Goal: Information Seeking & Learning: Check status

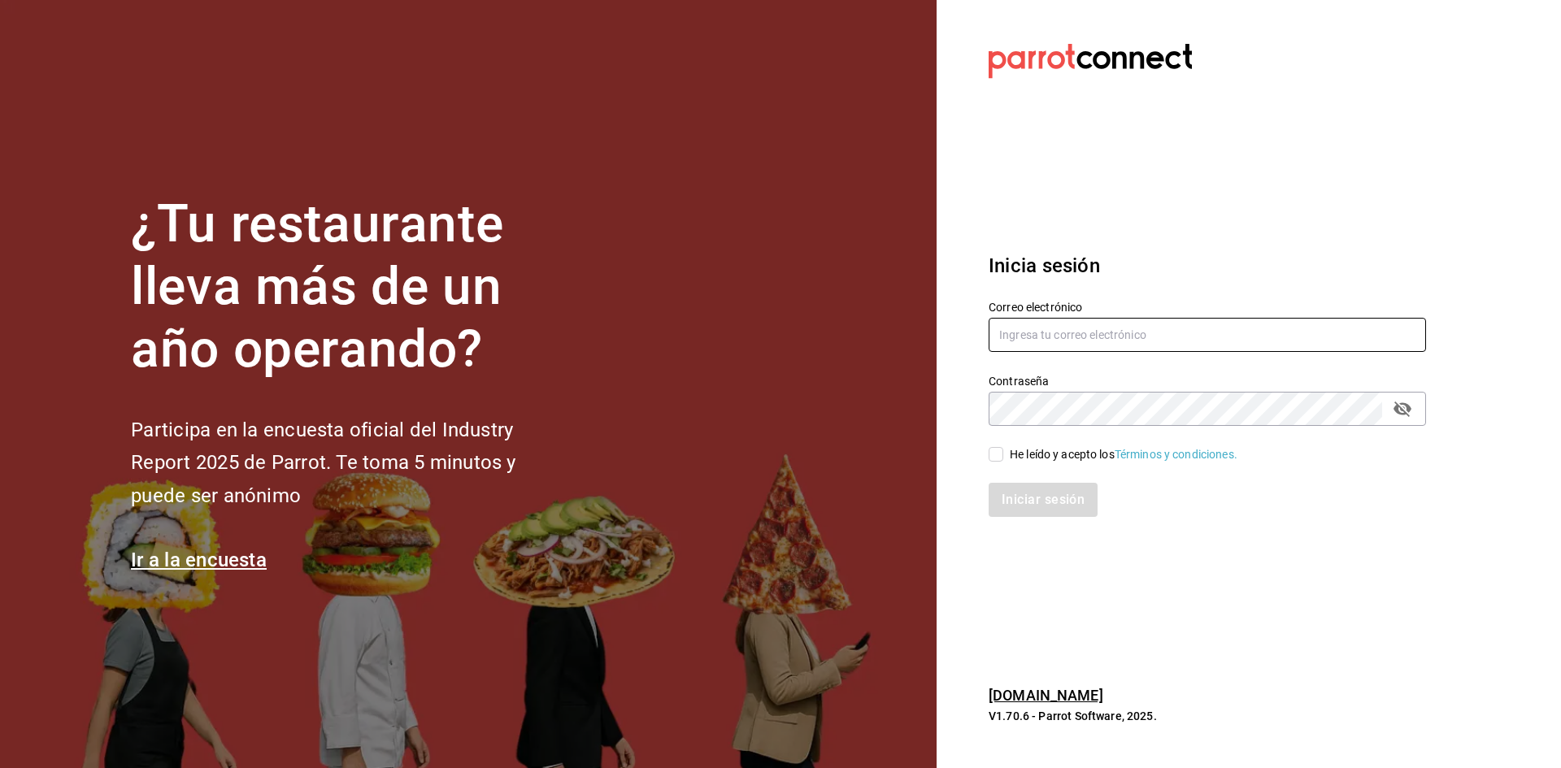
type input "seungwon@hotmail.com"
click at [1014, 456] on div "He leído y acepto los Términos y condiciones." at bounding box center [1124, 454] width 228 height 17
click at [1003, 456] on input "He leído y acepto los Términos y condiciones." at bounding box center [996, 454] width 15 height 15
checkbox input "true"
click at [1024, 497] on button "Iniciar sesión" at bounding box center [1044, 500] width 111 height 34
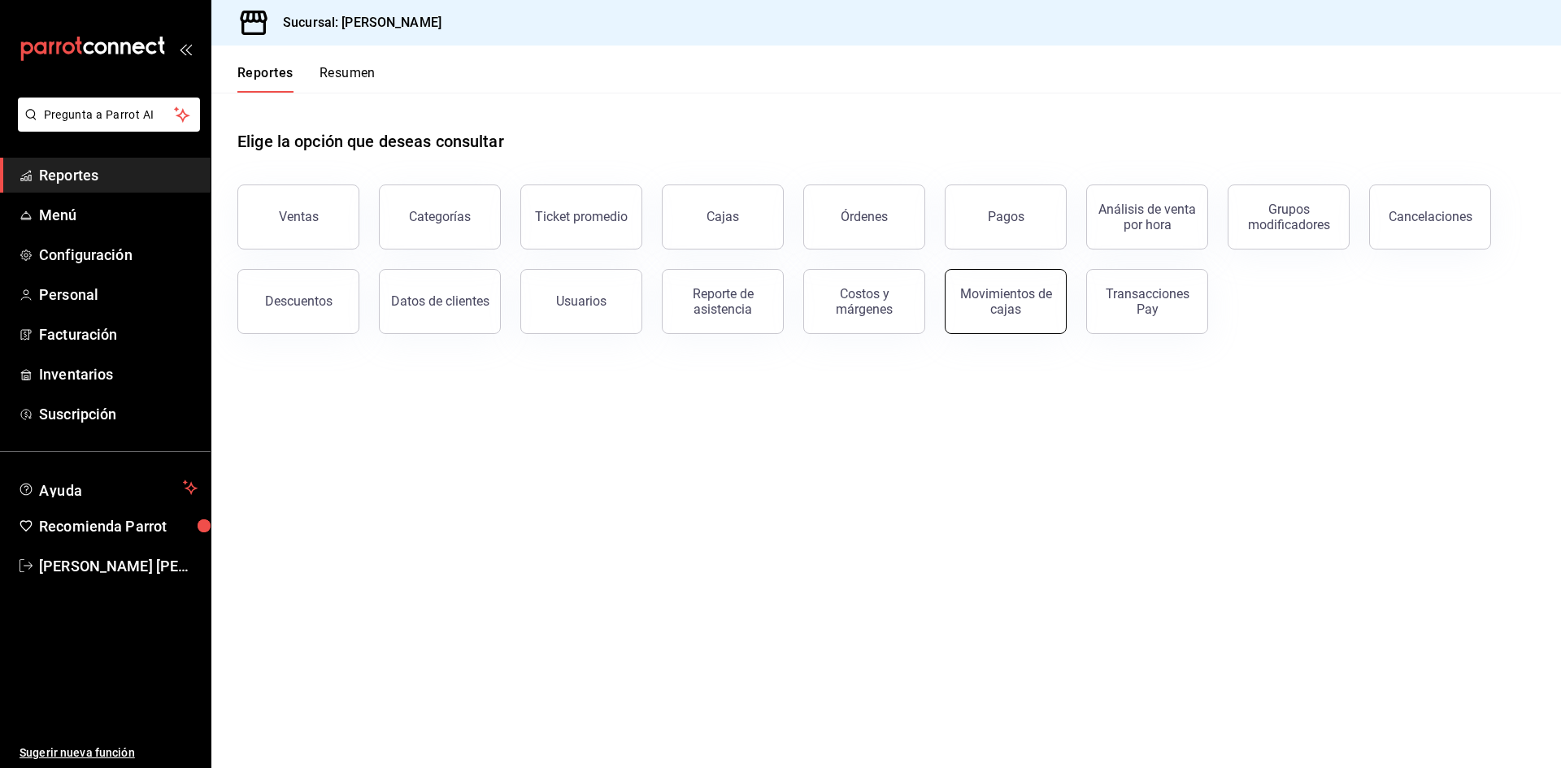
click at [1015, 302] on div "Movimientos de cajas" at bounding box center [1005, 301] width 101 height 31
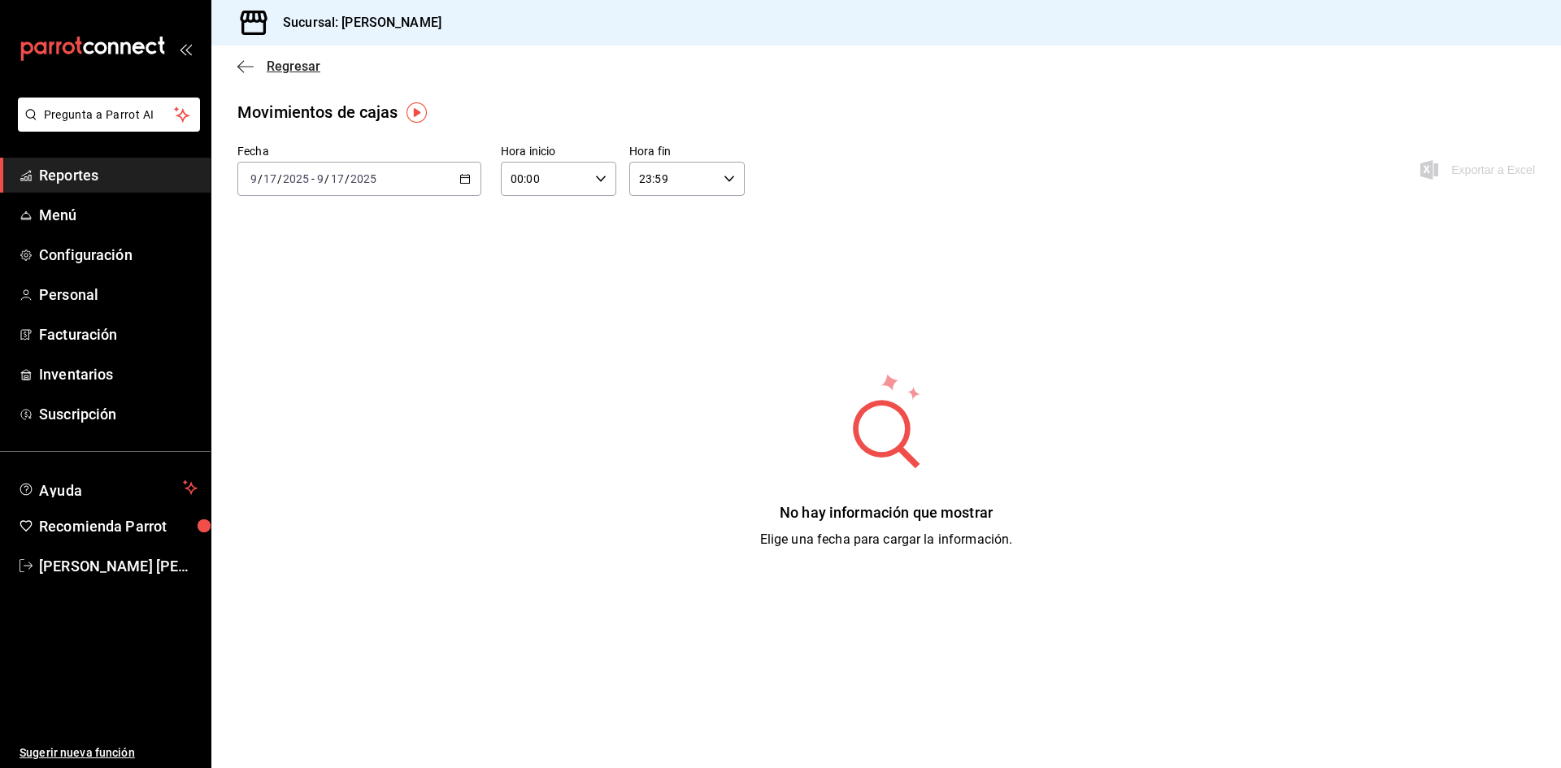
click at [243, 67] on icon "button" at bounding box center [245, 66] width 16 height 1
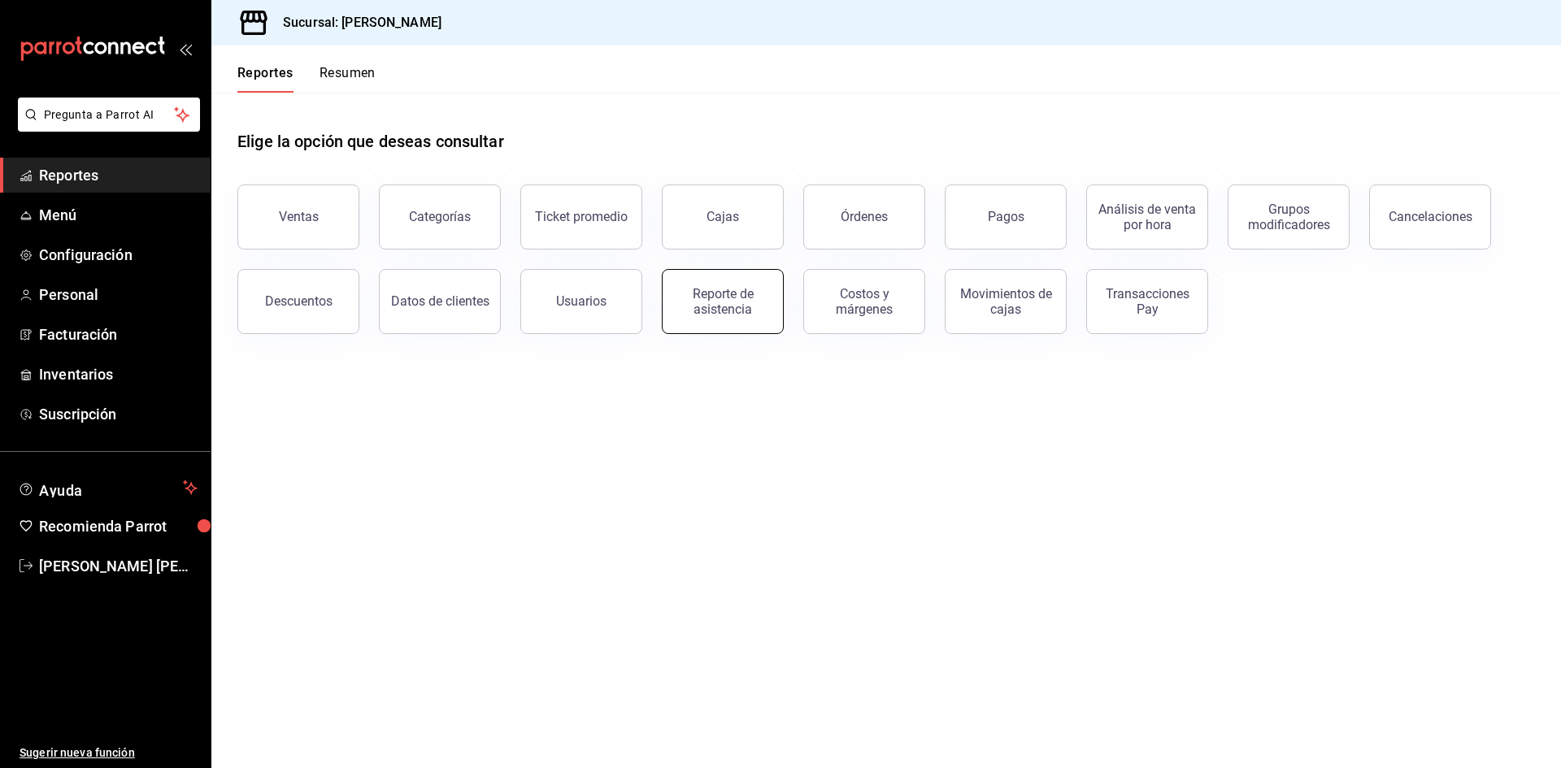
click at [705, 298] on div "Reporte de asistencia" at bounding box center [722, 301] width 101 height 31
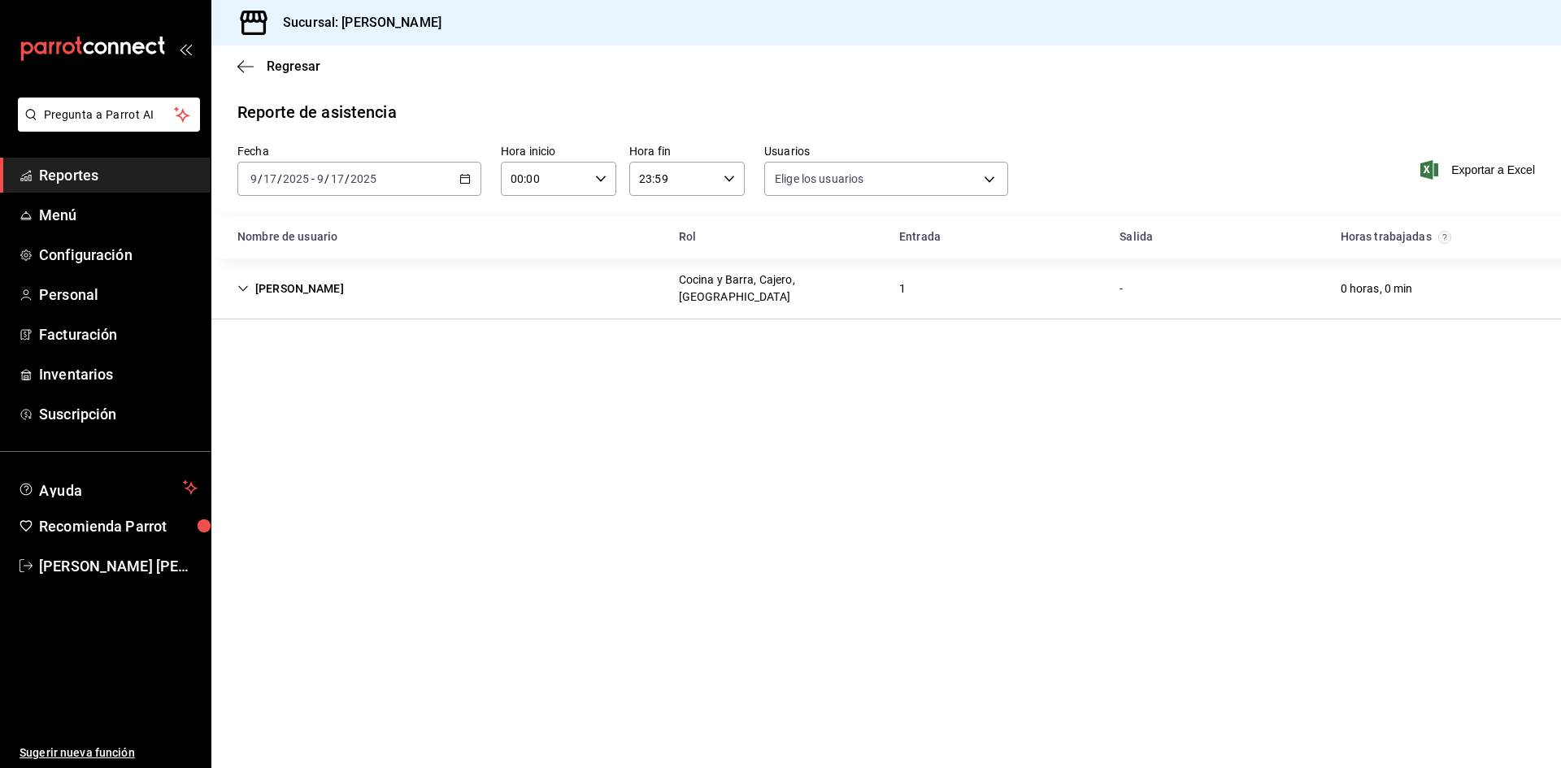
type input "5cc648a5-1545-4cec-8e6f-6942d0b19110,2875a6d1-d4d7-49f5-bdfd-7eef231b61a8,4b04b…"
click at [115, 183] on span "Reportes" at bounding box center [118, 175] width 159 height 22
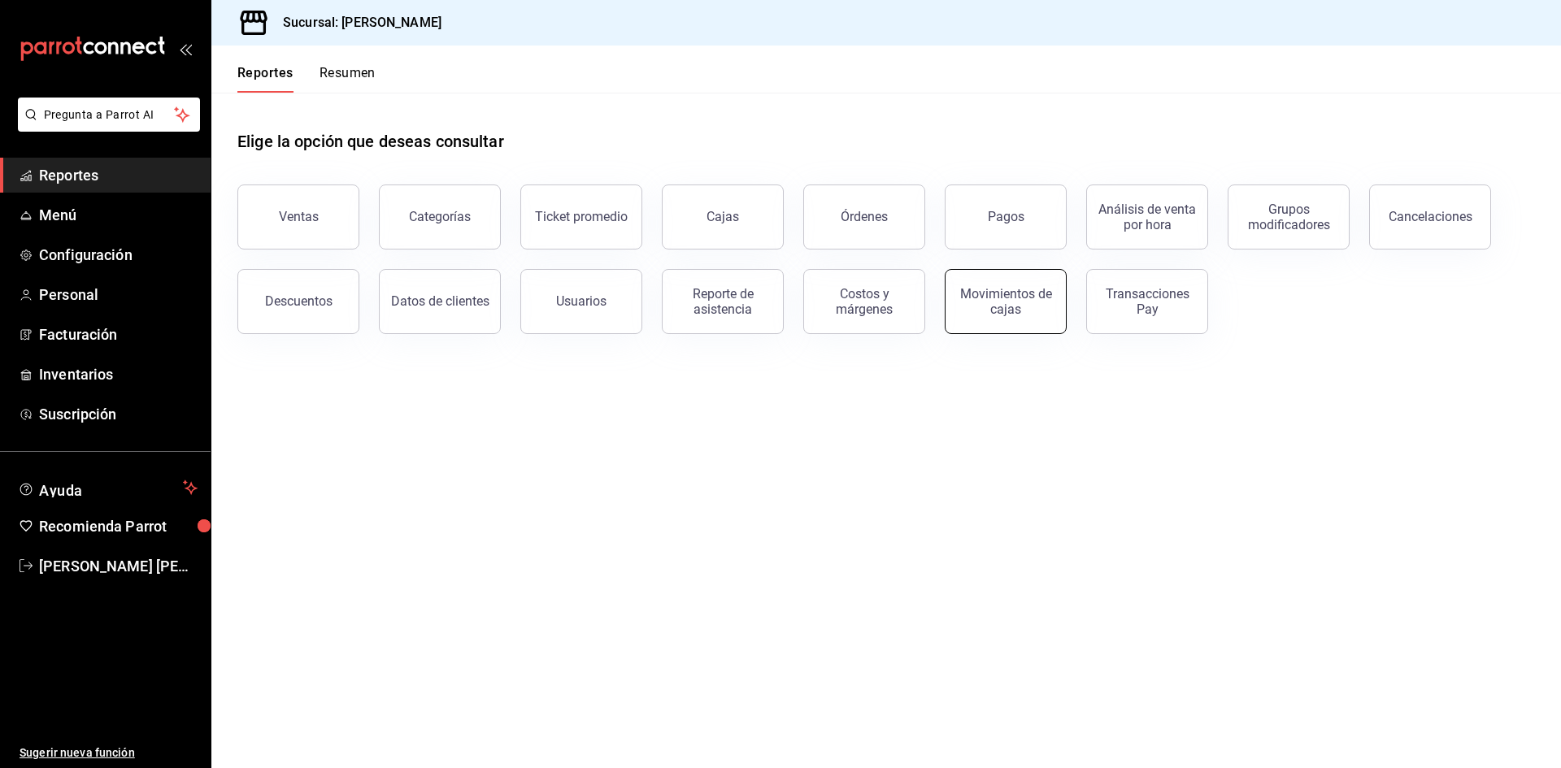
click at [1052, 302] on button "Movimientos de cajas" at bounding box center [1006, 301] width 122 height 65
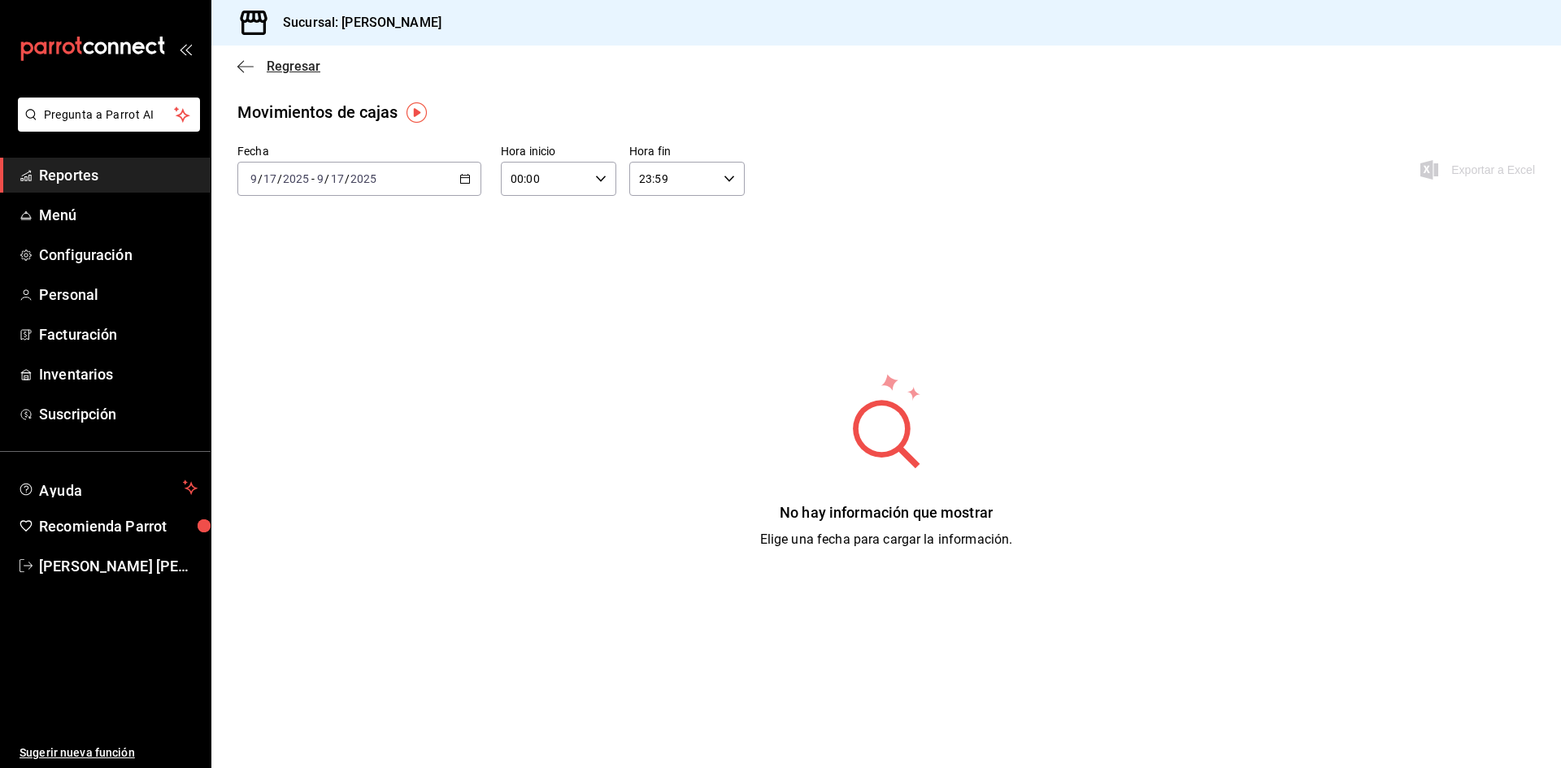
click at [241, 67] on icon "button" at bounding box center [245, 66] width 16 height 15
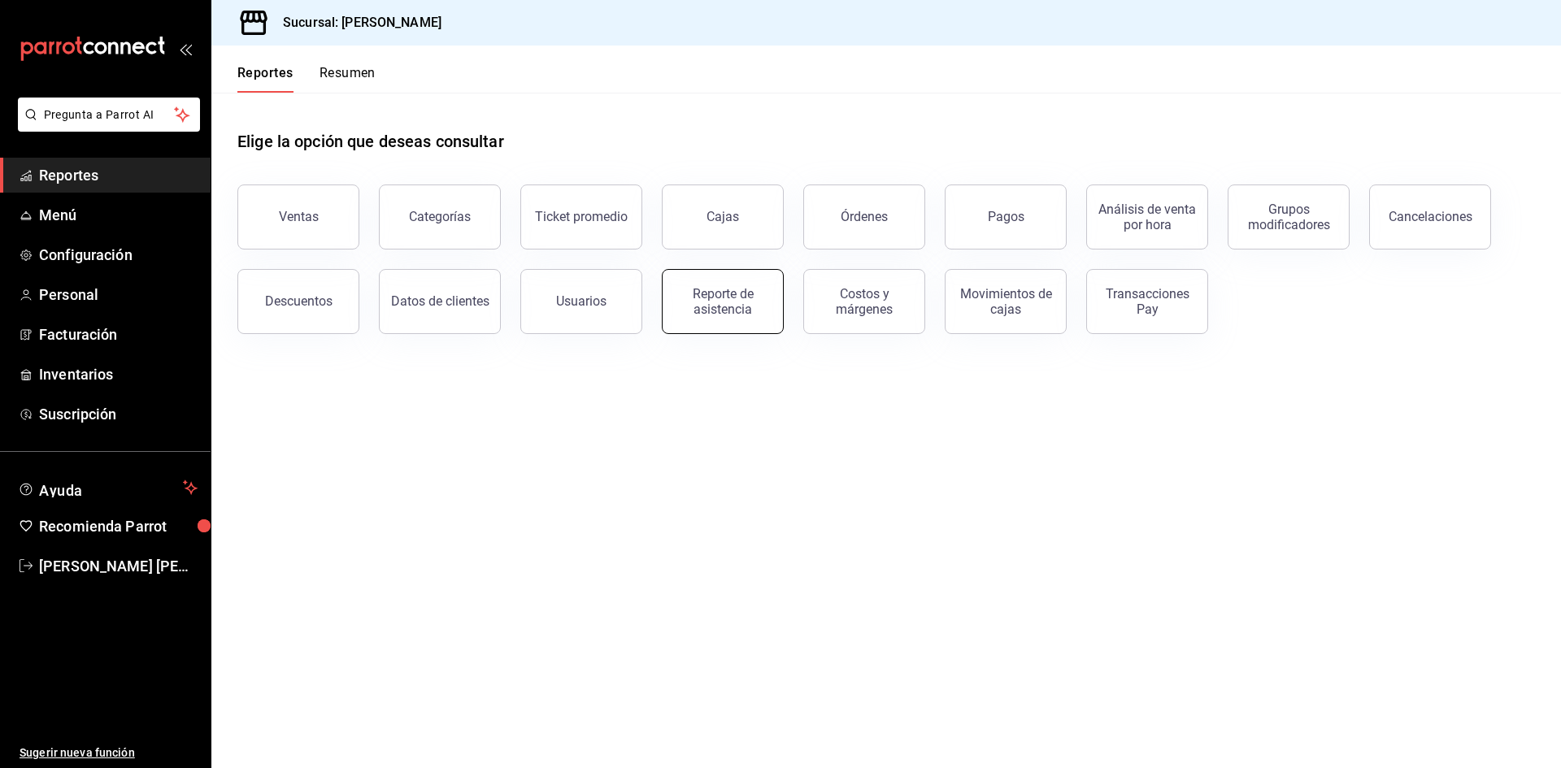
click at [720, 312] on div "Reporte de asistencia" at bounding box center [722, 301] width 101 height 31
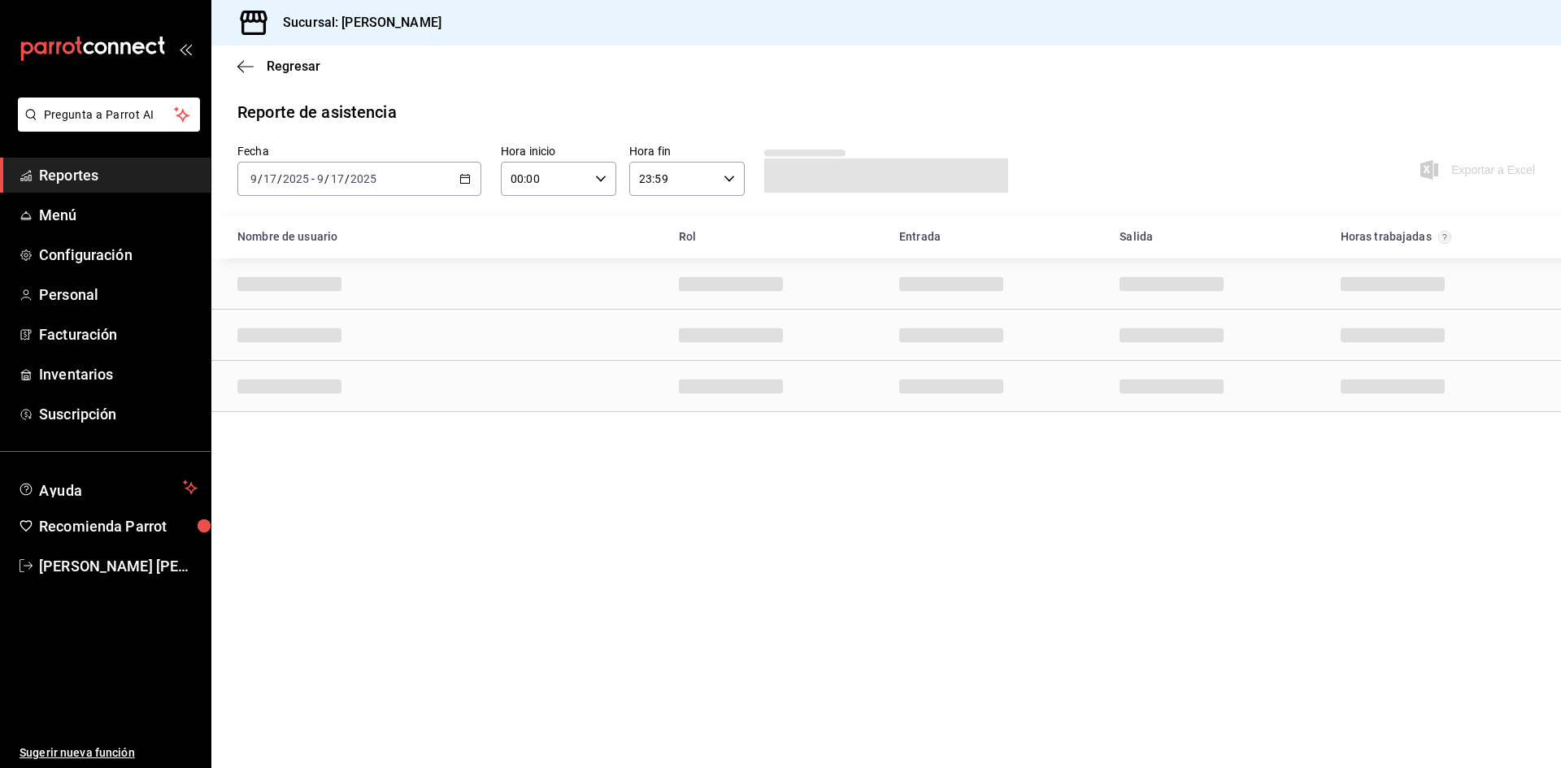
click at [474, 172] on div "[DATE] [DATE] - [DATE] [DATE]" at bounding box center [359, 179] width 244 height 34
click at [350, 406] on span "Rango de fechas" at bounding box center [314, 410] width 126 height 17
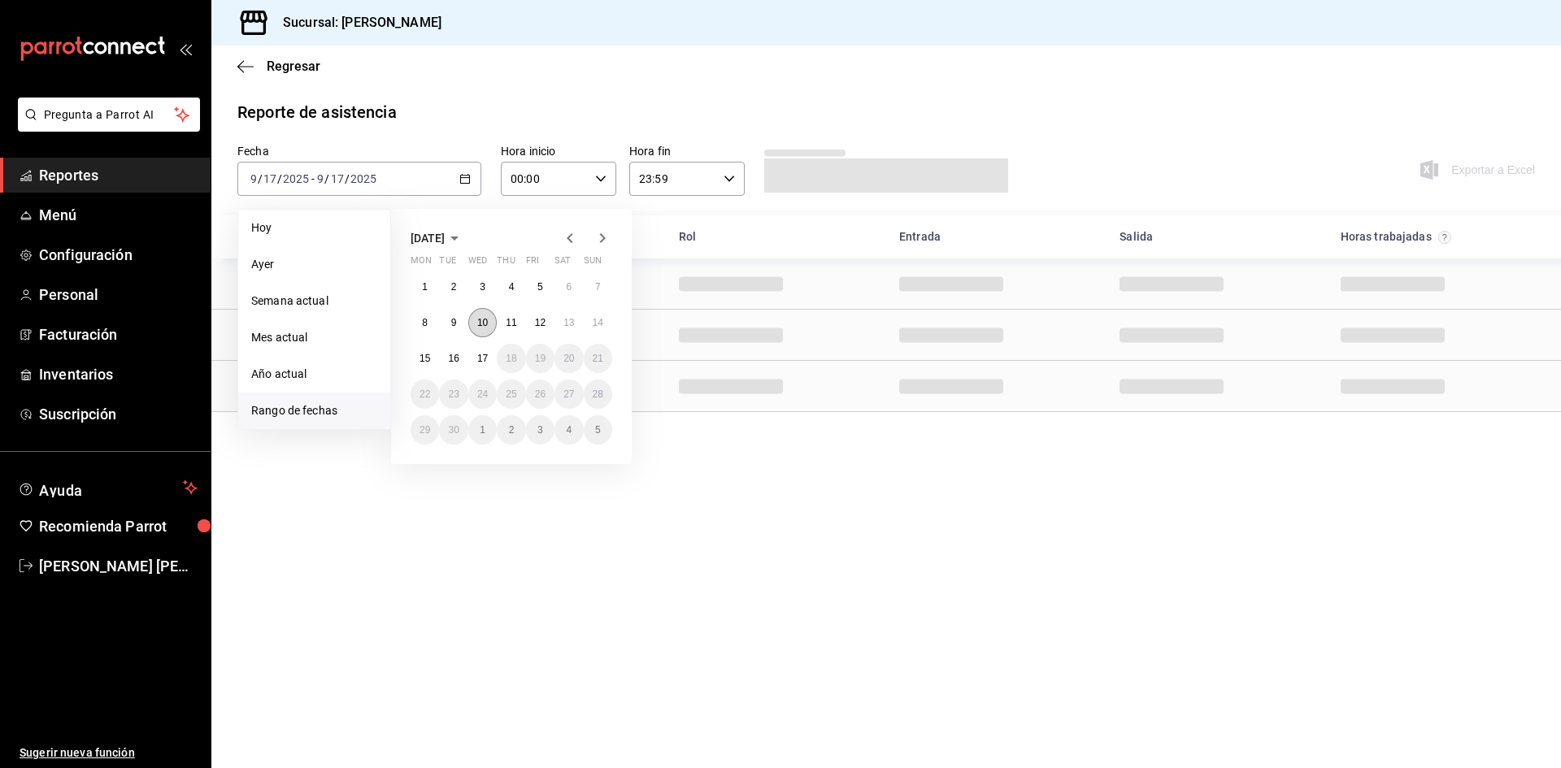
click at [482, 324] on abbr "10" at bounding box center [482, 322] width 11 height 11
click at [453, 360] on abbr "16" at bounding box center [453, 358] width 11 height 11
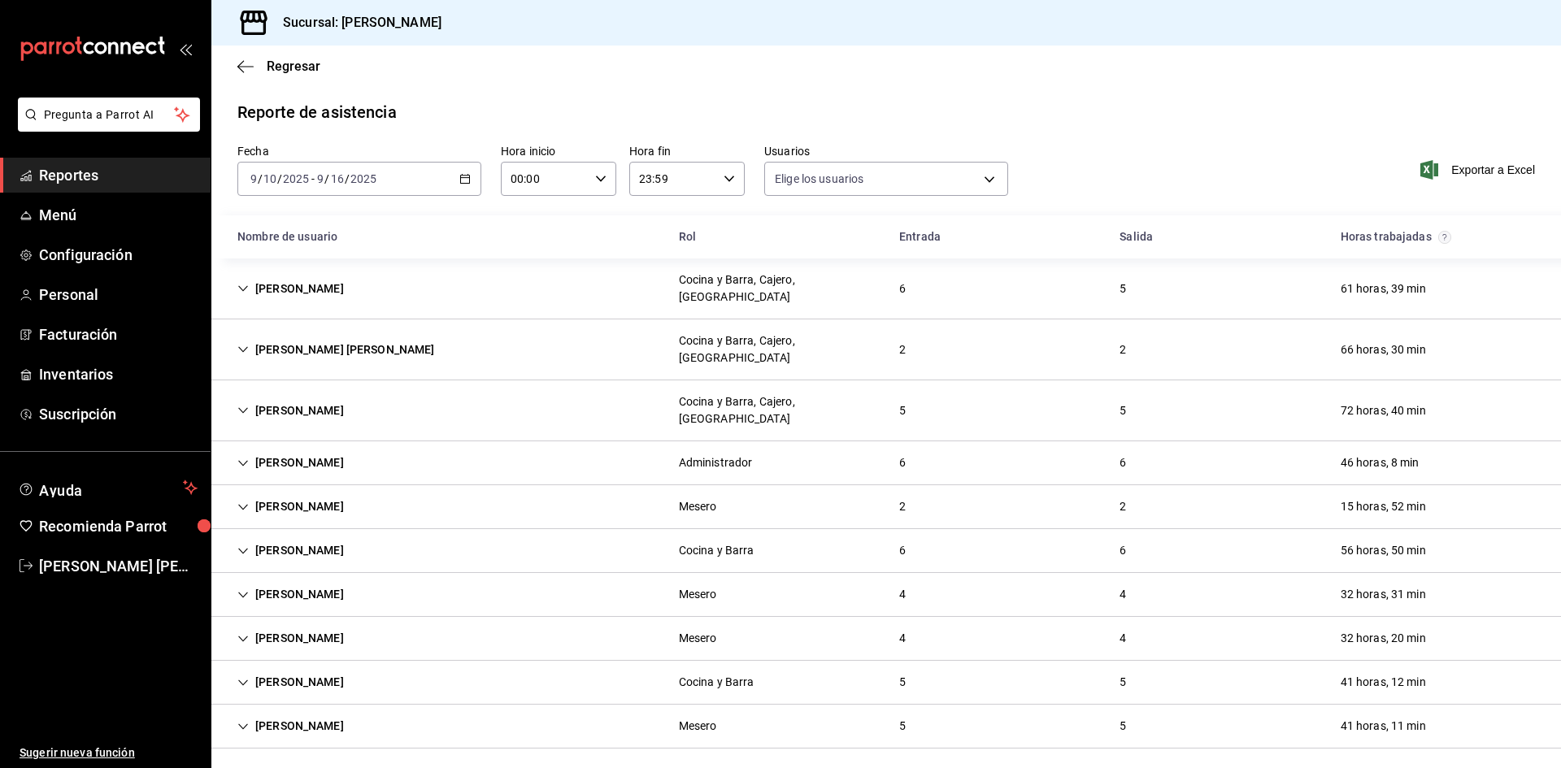
type input "5cc648a5-1545-4cec-8e6f-6942d0b19110,2875a6d1-d4d7-49f5-bdfd-7eef231b61a8,4b04b…"
click at [1474, 169] on span "Exportar a Excel" at bounding box center [1478, 170] width 111 height 20
click at [245, 61] on icon "button" at bounding box center [245, 66] width 16 height 15
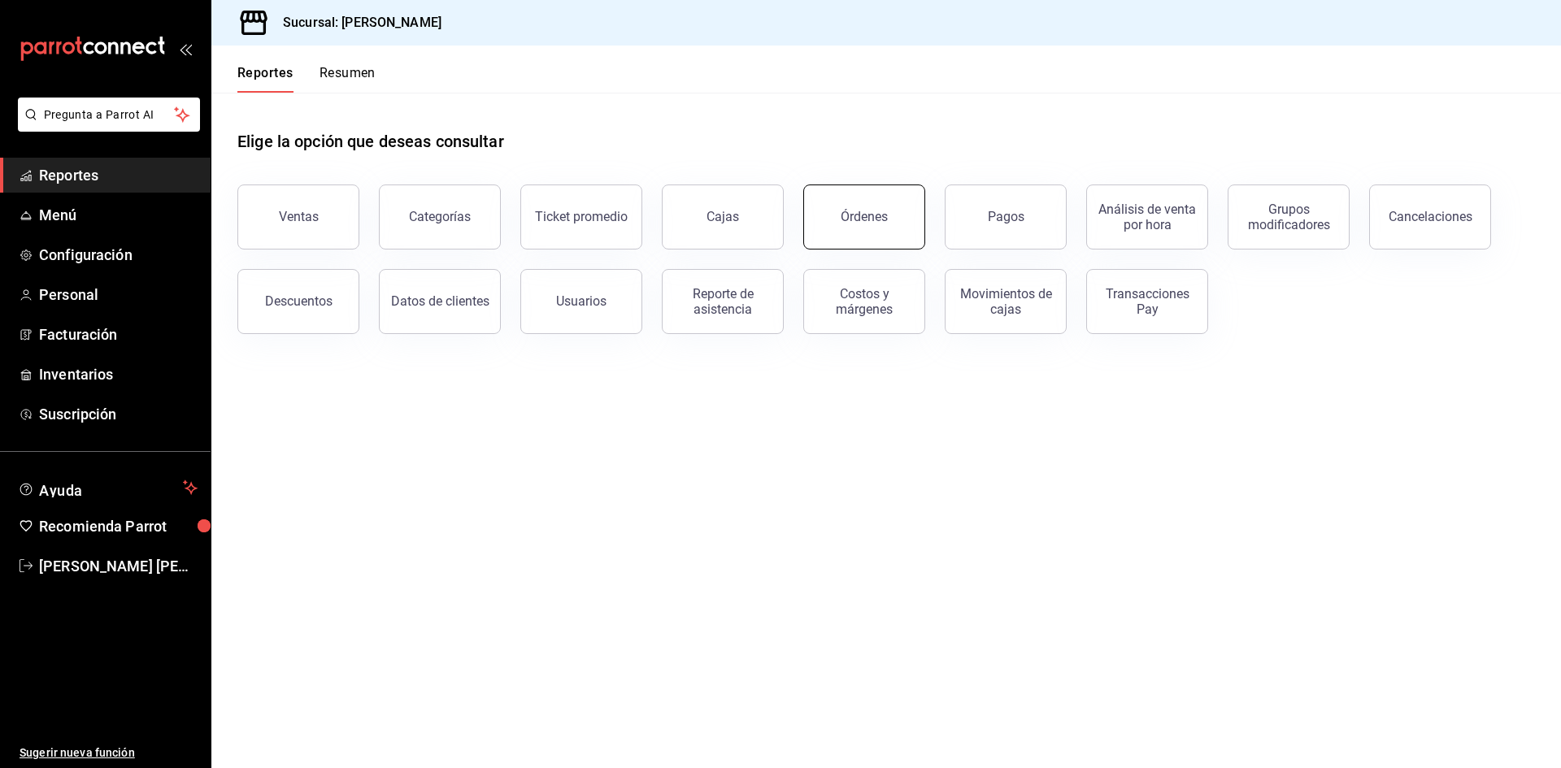
click at [831, 238] on button "Órdenes" at bounding box center [864, 217] width 122 height 65
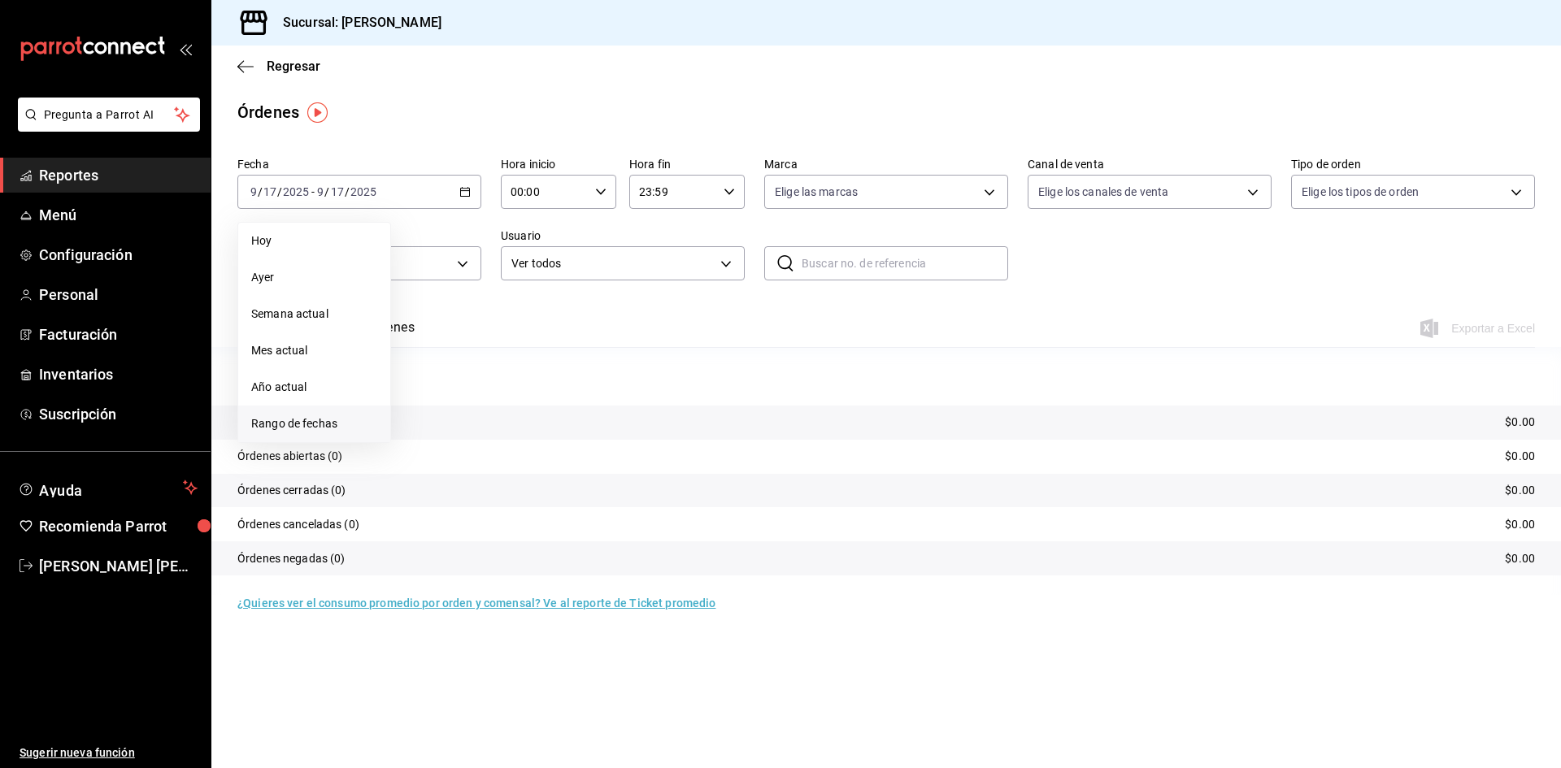
click at [326, 429] on span "Rango de fechas" at bounding box center [314, 423] width 126 height 17
click at [483, 340] on abbr "10" at bounding box center [482, 335] width 11 height 11
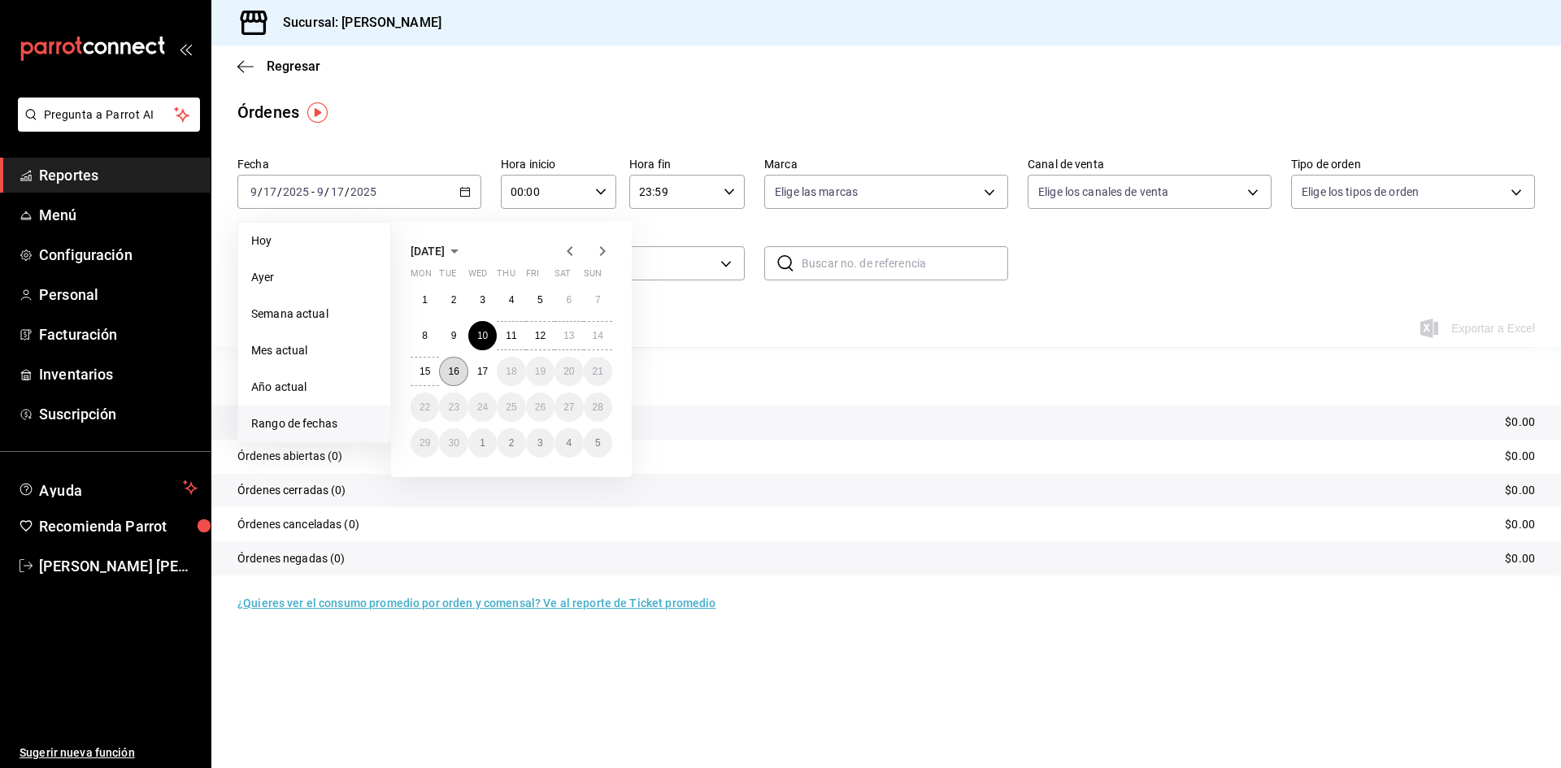
click at [454, 374] on abbr "16" at bounding box center [453, 371] width 11 height 11
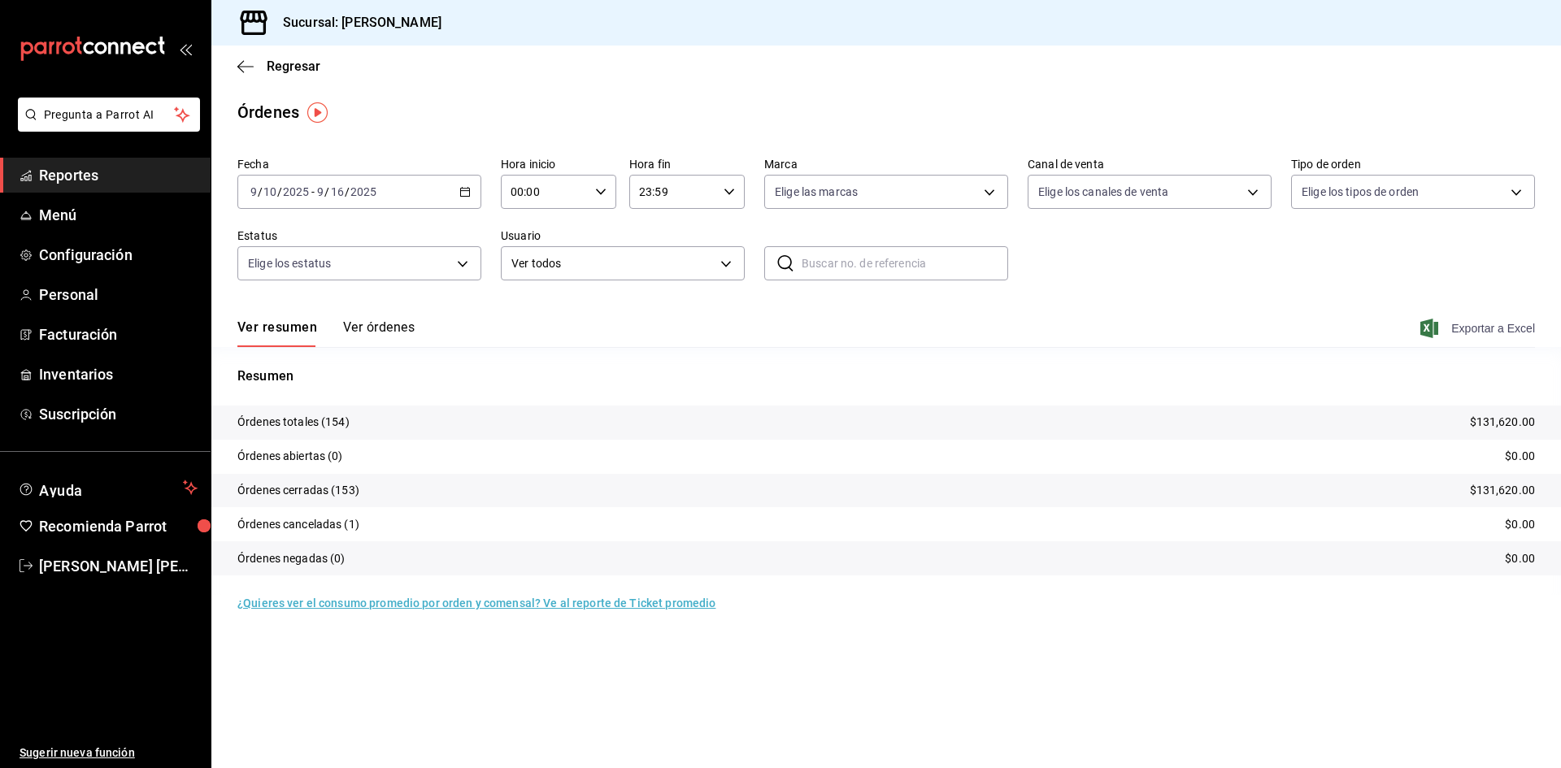
click at [1494, 328] on span "Exportar a Excel" at bounding box center [1478, 329] width 111 height 20
click at [243, 66] on icon "button" at bounding box center [245, 66] width 16 height 1
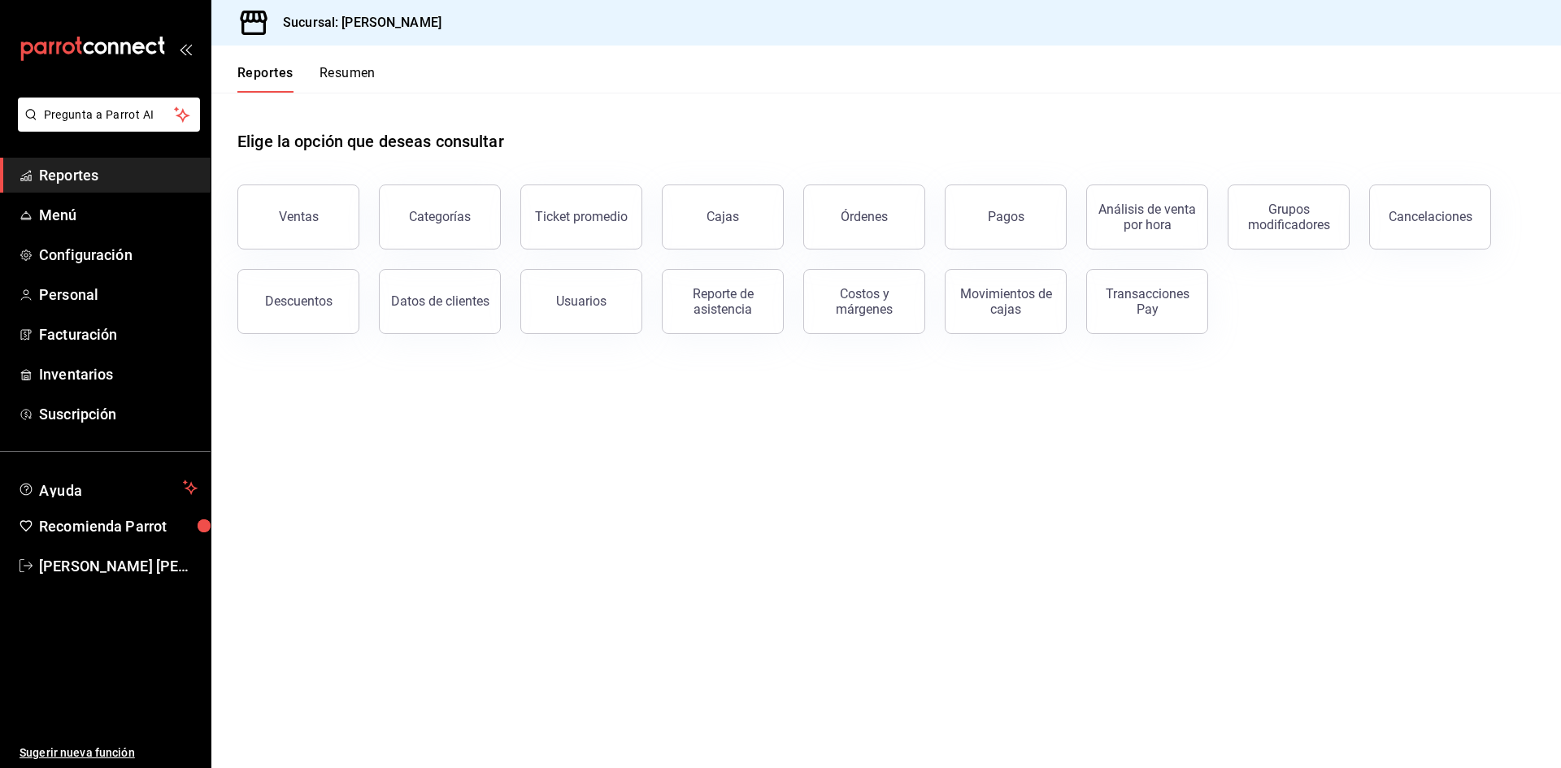
click at [589, 432] on main "Elige la opción que deseas consultar Ventas Categorías Ticket promedio Cajas Ór…" at bounding box center [885, 431] width 1349 height 676
click at [530, 451] on main "Elige la opción que deseas consultar Ventas Categorías Ticket promedio Cajas Ór…" at bounding box center [885, 431] width 1349 height 676
click at [1015, 276] on button "Movimientos de cajas" at bounding box center [1006, 301] width 122 height 65
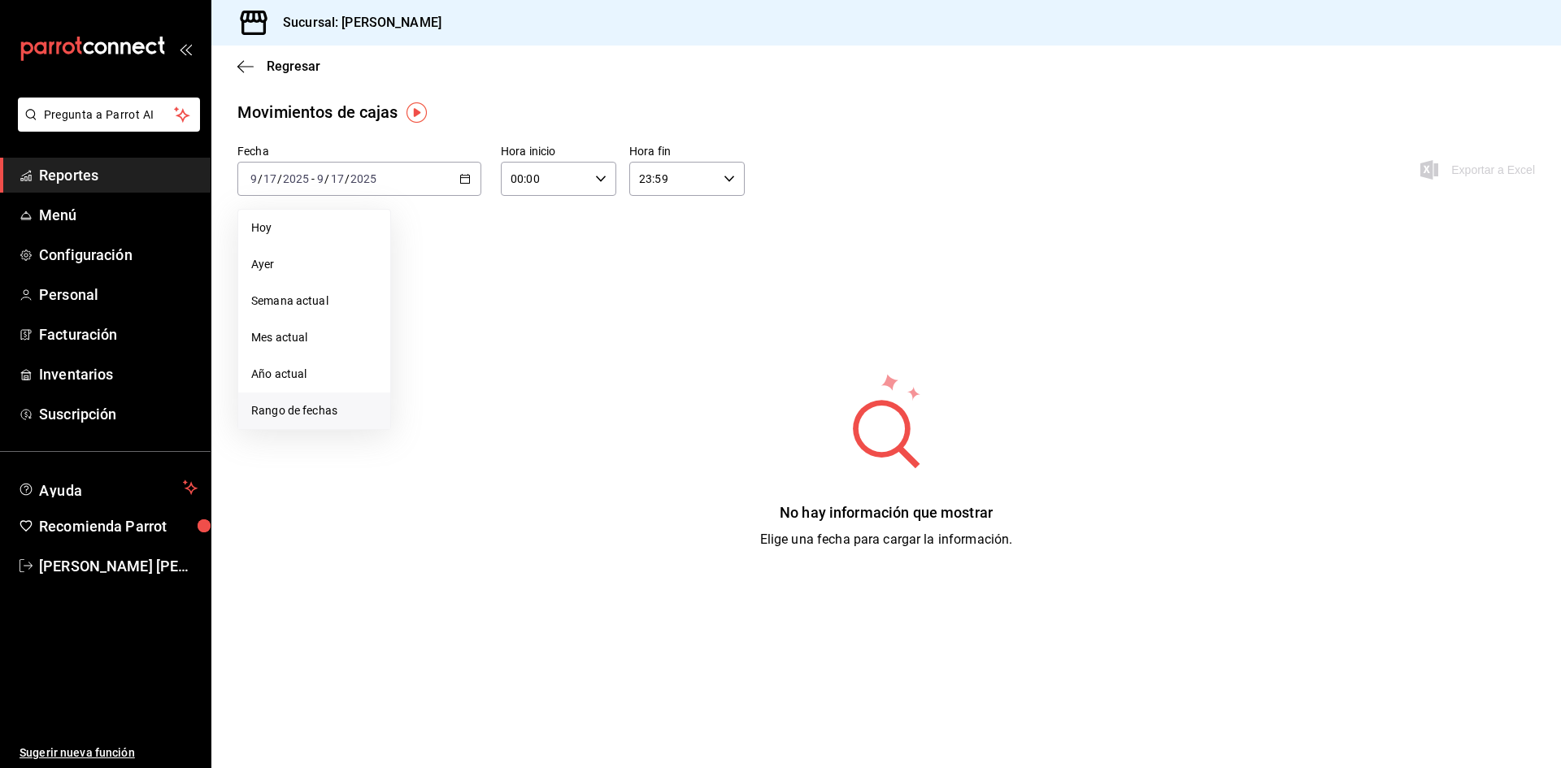
click at [345, 410] on span "Rango de fechas" at bounding box center [314, 410] width 126 height 17
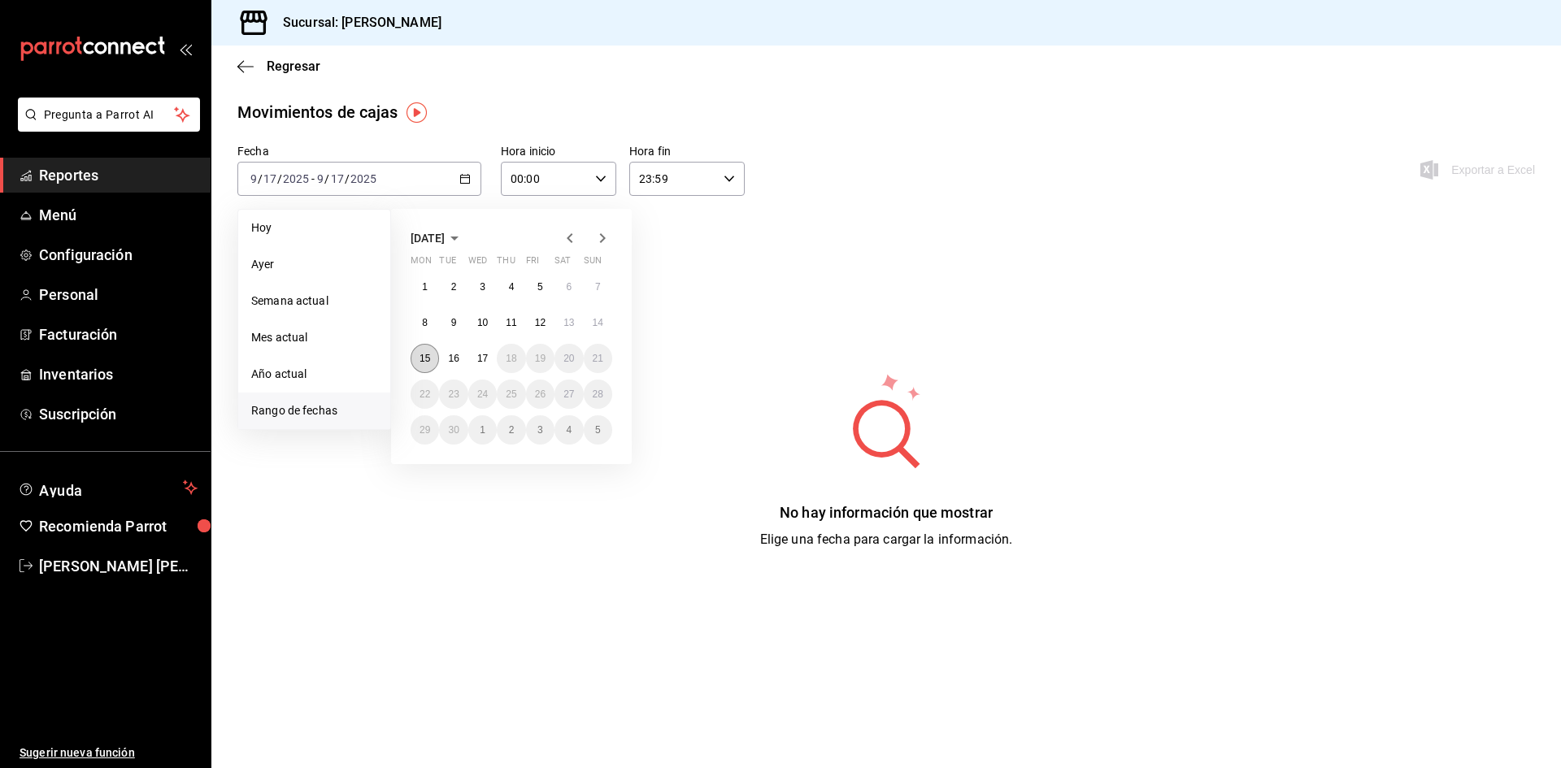
click at [423, 358] on abbr "15" at bounding box center [424, 358] width 11 height 11
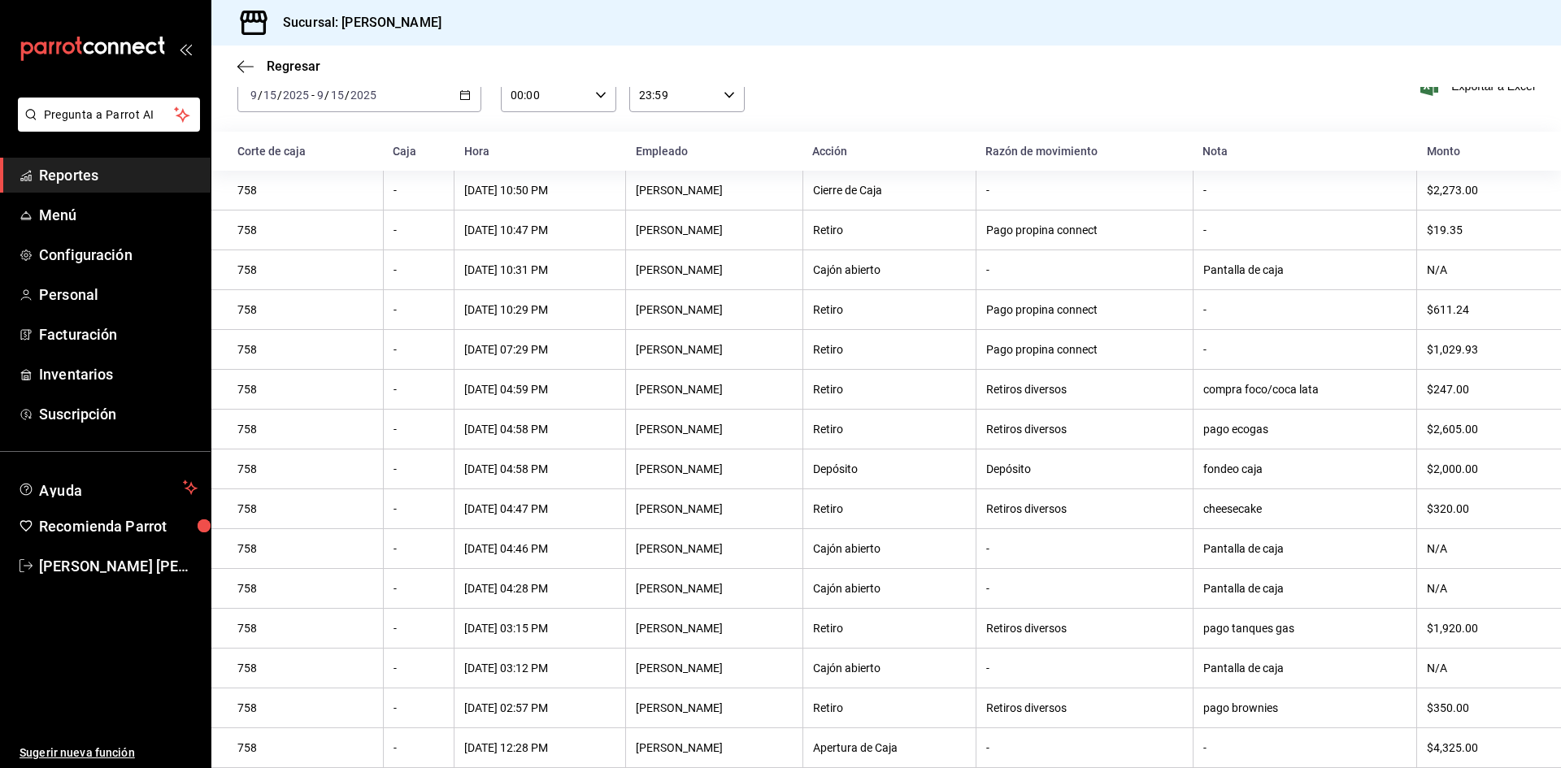
scroll to position [97, 0]
drag, startPoint x: 1438, startPoint y: 436, endPoint x: 1158, endPoint y: 440, distance: 279.7
click at [1158, 440] on tr "758 - [DATE] 04:58 PM [PERSON_NAME] Retiro Retiros diversos pago ecogas $2,605.…" at bounding box center [885, 430] width 1349 height 40
drag, startPoint x: 1011, startPoint y: 472, endPoint x: 1298, endPoint y: 473, distance: 287.0
click at [1298, 473] on tr "758 - [DATE] 04:58 PM [PERSON_NAME] fondeo caja $2,000.00" at bounding box center [885, 470] width 1349 height 40
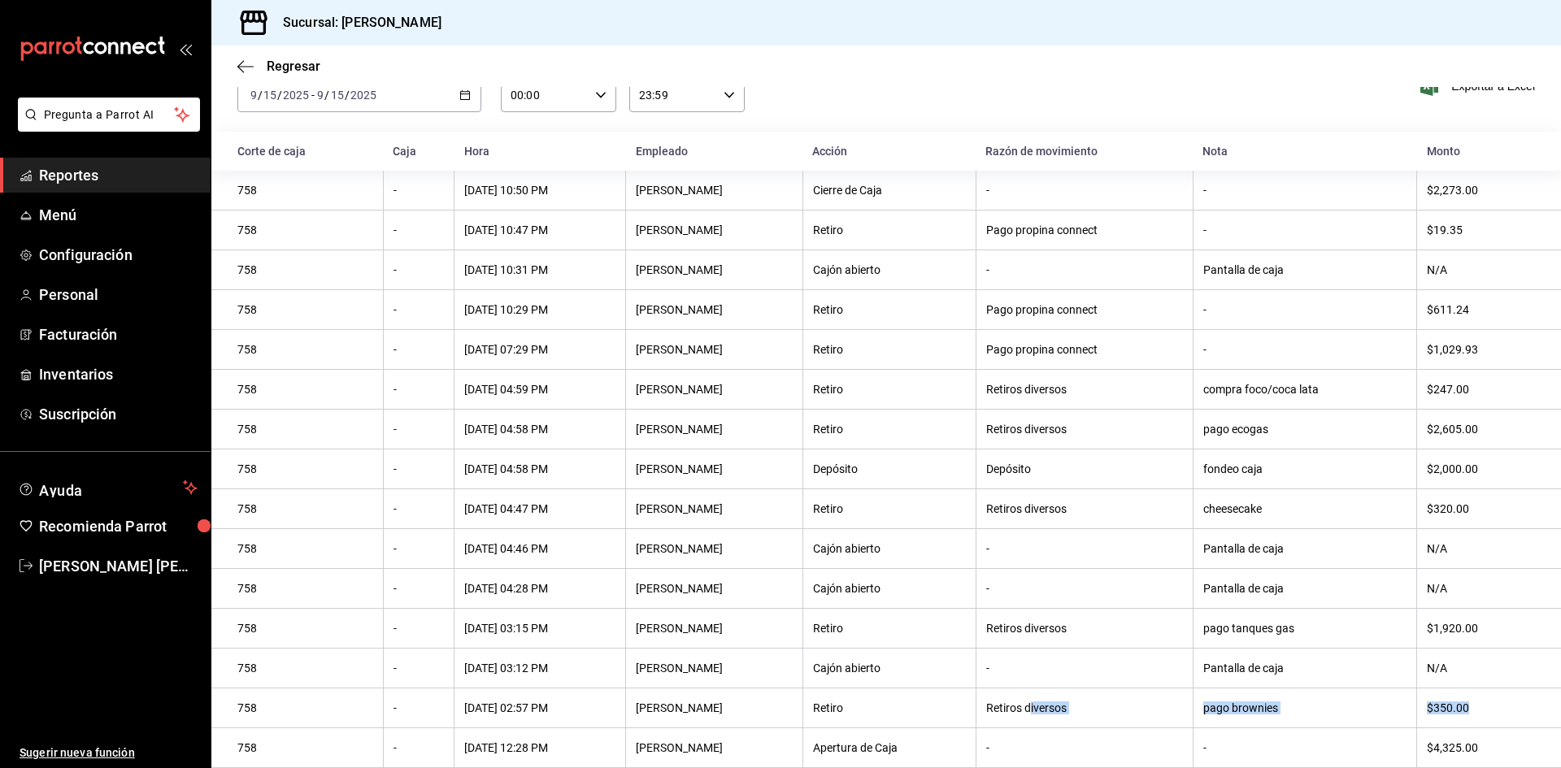
drag, startPoint x: 1042, startPoint y: 715, endPoint x: 1475, endPoint y: 706, distance: 432.6
click at [1475, 706] on tr "758 - [DATE] 02:57 PM [PERSON_NAME] Retiro Retiros diversos pago brownies $350.…" at bounding box center [885, 709] width 1349 height 40
drag, startPoint x: 1445, startPoint y: 504, endPoint x: 1071, endPoint y: 506, distance: 374.0
click at [1071, 506] on tr "758 - [DATE] 04:47 PM [PERSON_NAME] Retiro Retiros diversos cheesecake $320.00" at bounding box center [885, 509] width 1349 height 40
drag, startPoint x: 1456, startPoint y: 457, endPoint x: 1207, endPoint y: 452, distance: 248.8
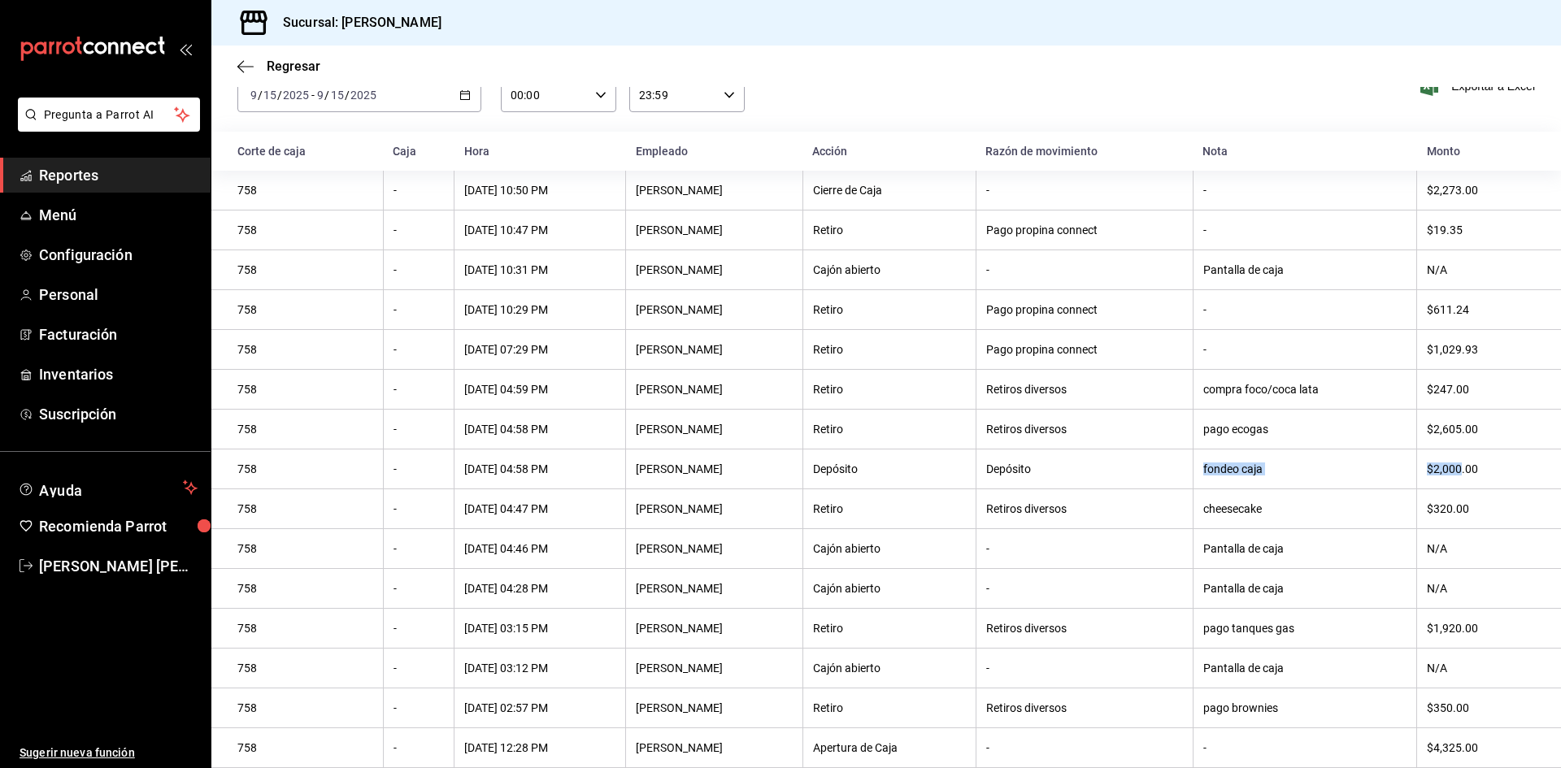
click at [1207, 452] on tr "758 - [DATE] 04:58 PM [PERSON_NAME] fondeo caja $2,000.00" at bounding box center [885, 470] width 1349 height 40
drag, startPoint x: 1441, startPoint y: 420, endPoint x: 1010, endPoint y: 408, distance: 431.8
click at [1010, 410] on tr "758 - [DATE] 04:58 PM [PERSON_NAME] Retiro Retiros diversos pago ecogas $2,605.…" at bounding box center [885, 430] width 1349 height 40
drag, startPoint x: 1446, startPoint y: 383, endPoint x: 939, endPoint y: 380, distance: 507.3
click at [939, 380] on tr "758 - [DATE] 04:59 PM [PERSON_NAME] Retiro Retiros diversos compra foco/coca la…" at bounding box center [885, 390] width 1349 height 40
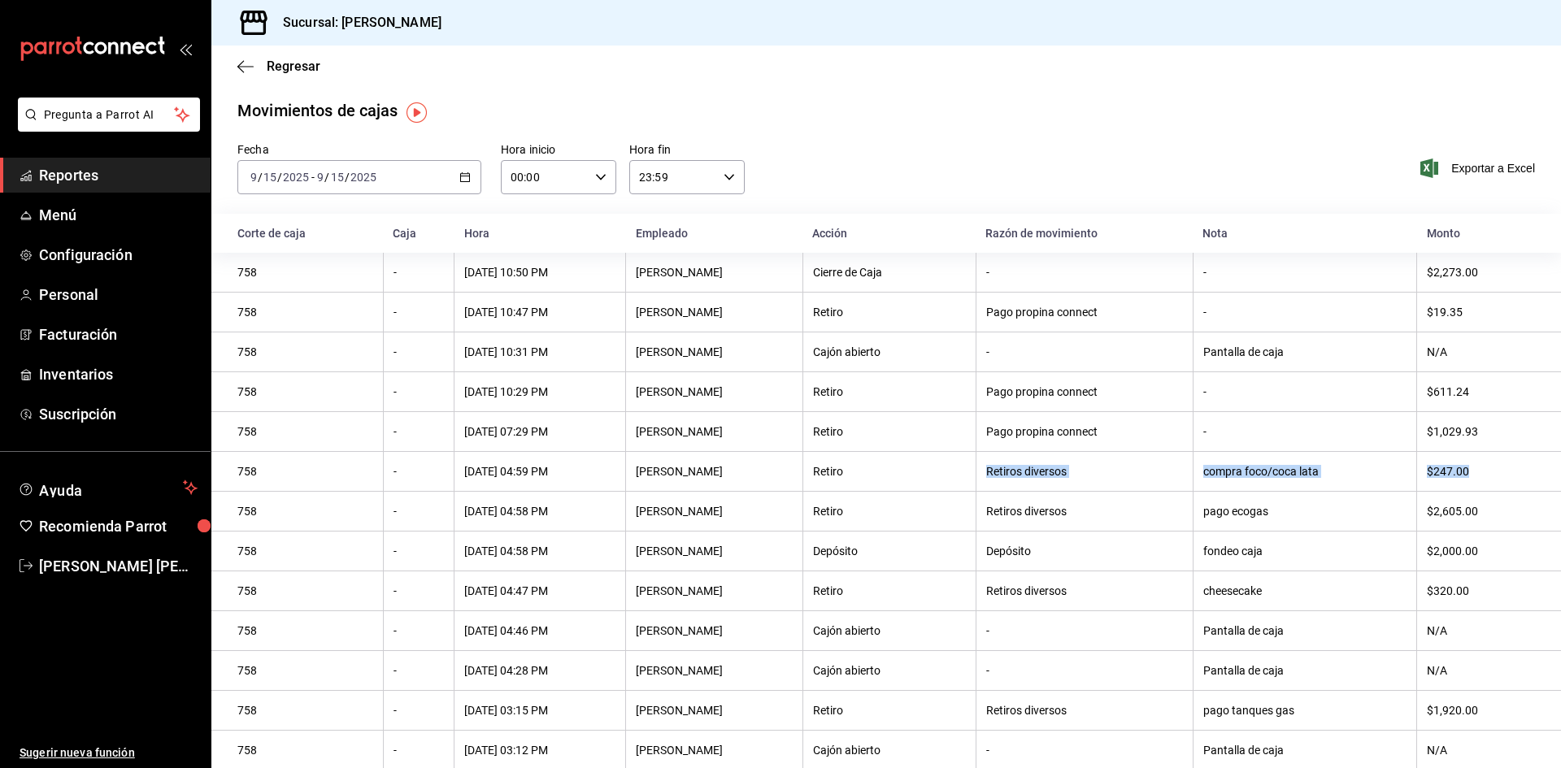
scroll to position [0, 0]
click at [460, 176] on icon "button" at bounding box center [464, 178] width 11 height 11
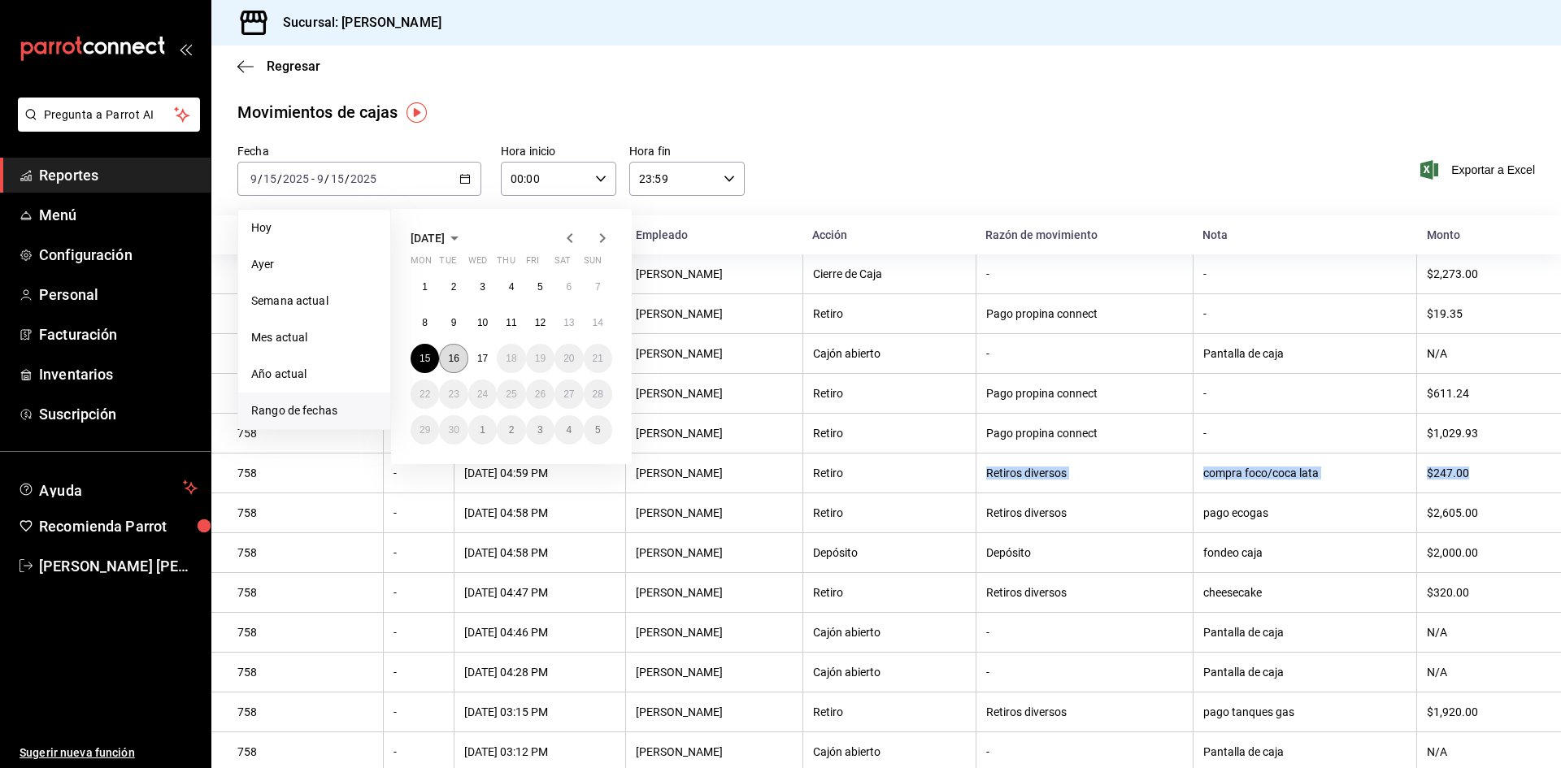
click at [448, 350] on button "16" at bounding box center [453, 358] width 28 height 29
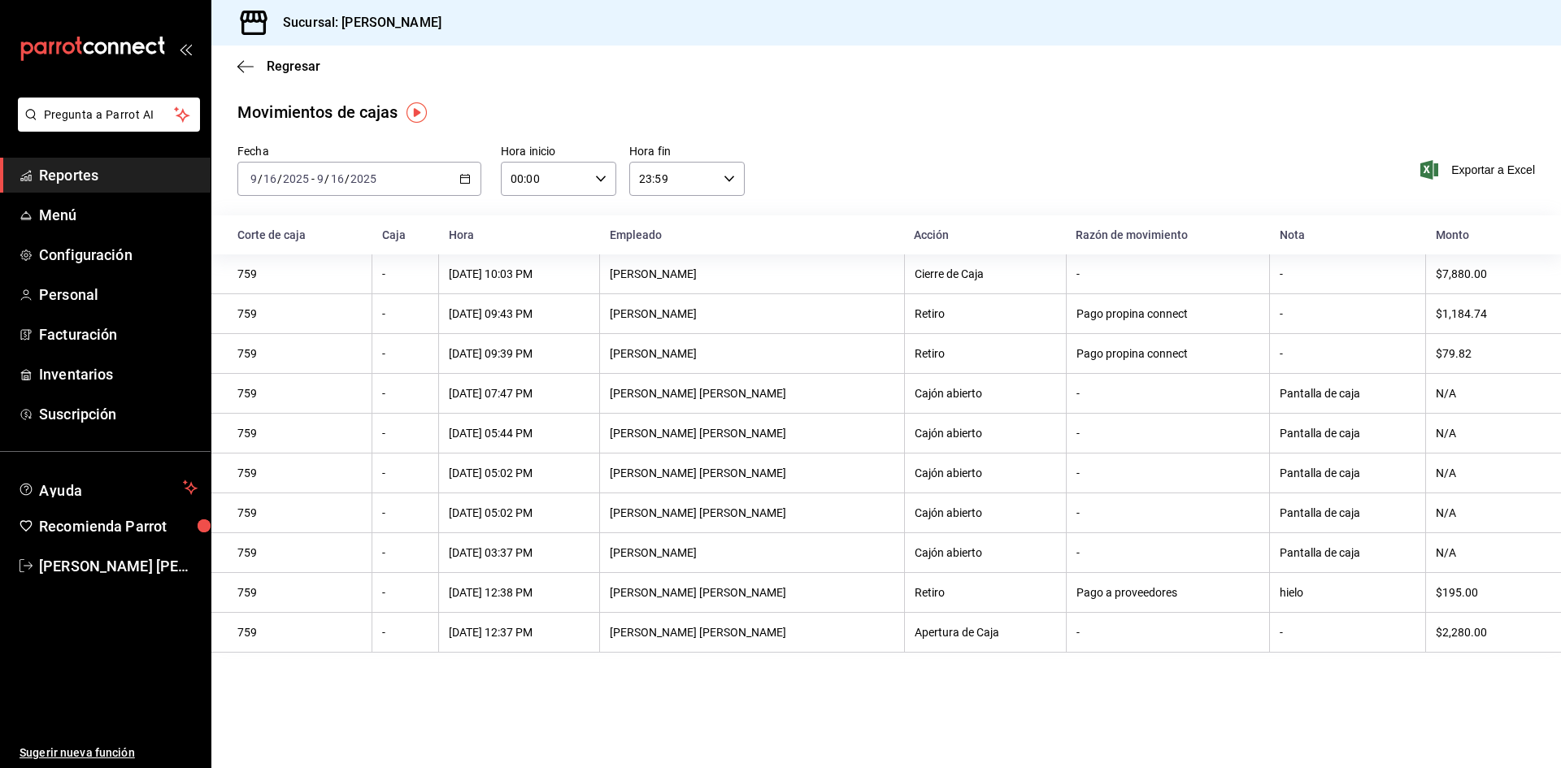
click at [464, 168] on div "[DATE] [DATE] - [DATE] [DATE]" at bounding box center [359, 179] width 244 height 34
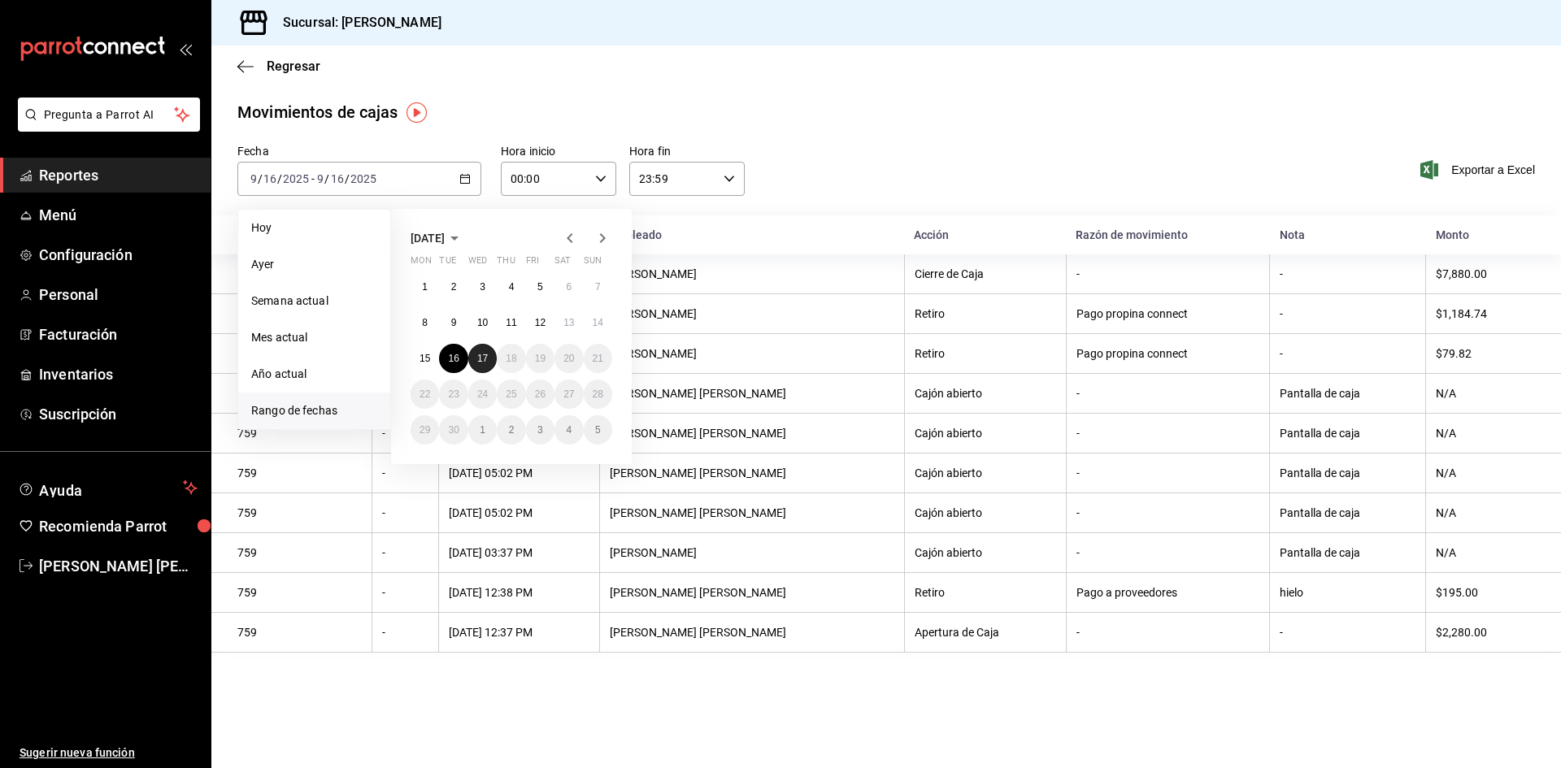
click at [494, 363] on button "17" at bounding box center [482, 358] width 28 height 29
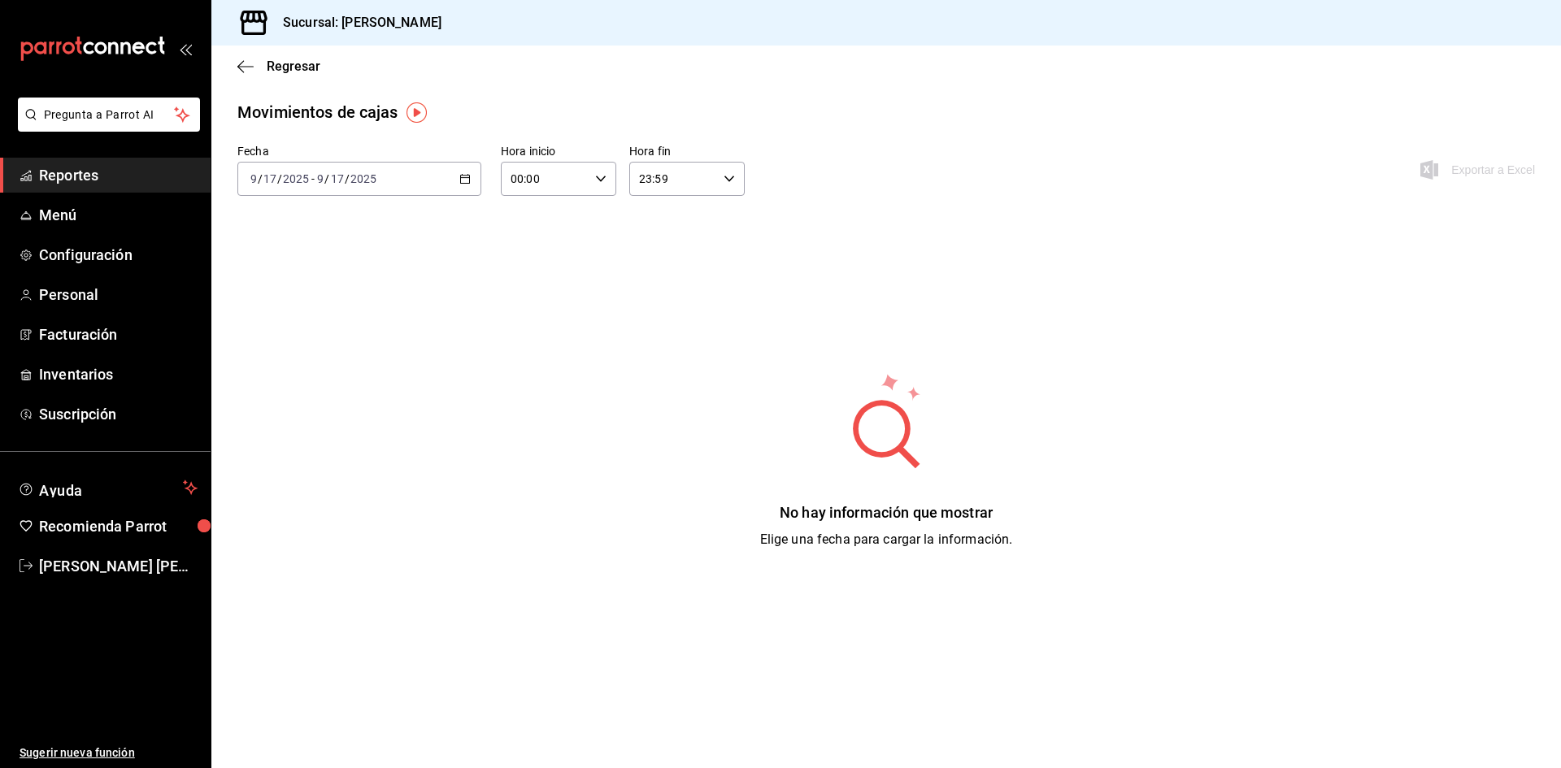
click at [84, 174] on span "Reportes" at bounding box center [118, 175] width 159 height 22
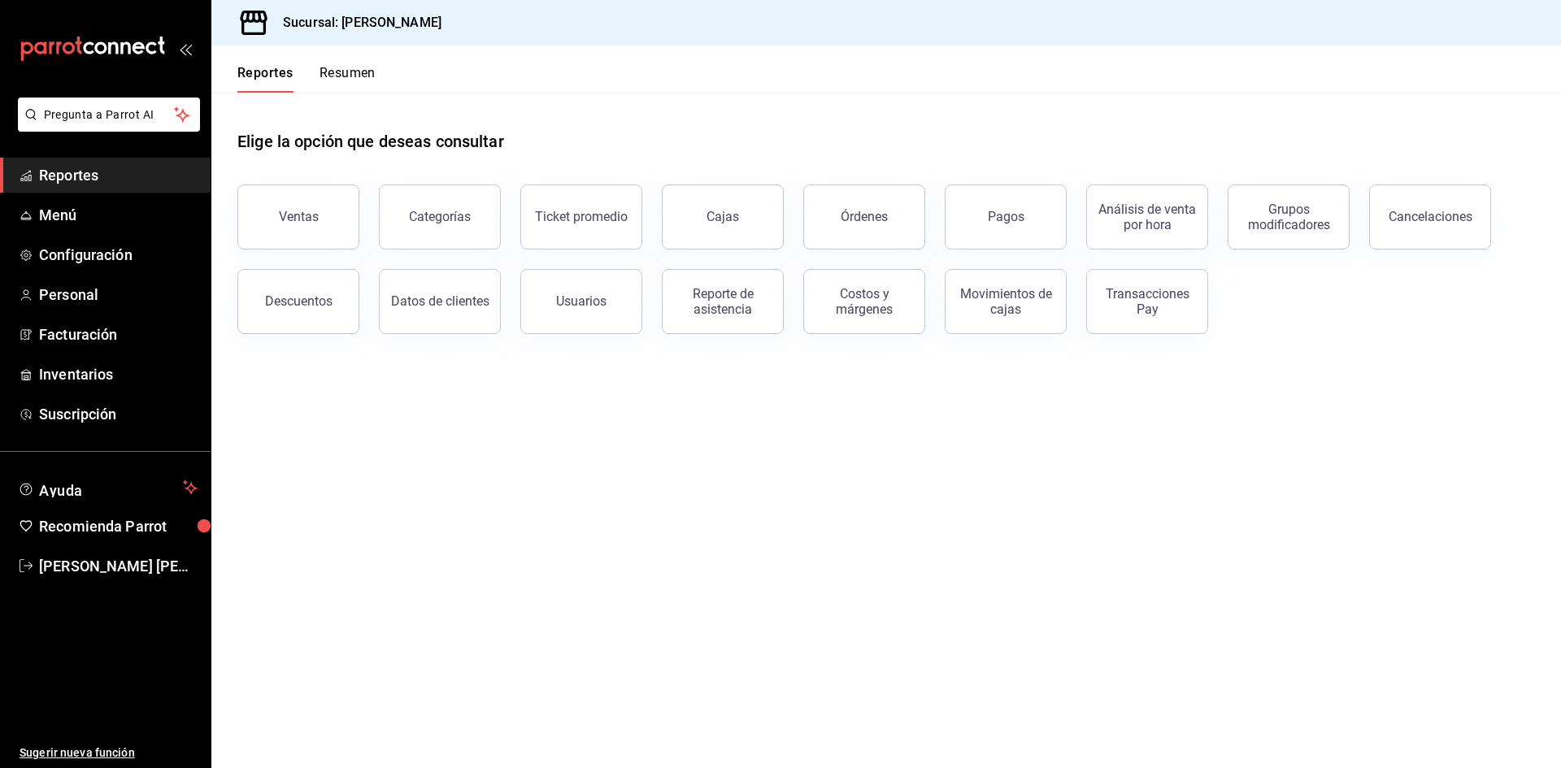
click at [306, 46] on div "Reportes Resumen" at bounding box center [293, 69] width 164 height 47
click at [355, 75] on button "Resumen" at bounding box center [347, 79] width 56 height 28
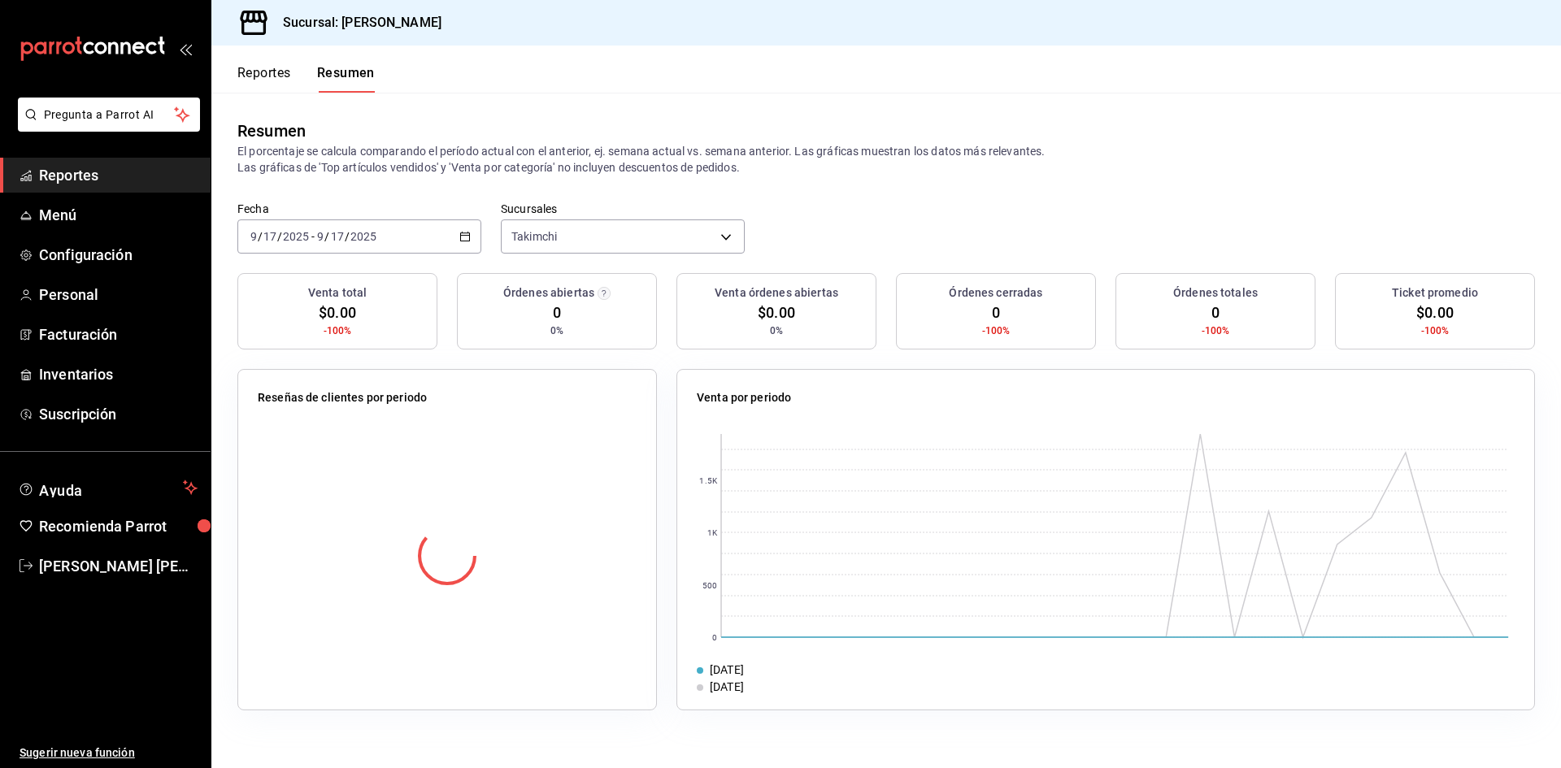
click at [459, 227] on div "[DATE] [DATE] - [DATE] [DATE]" at bounding box center [359, 236] width 244 height 34
click at [336, 315] on span "Ayer" at bounding box center [314, 322] width 126 height 17
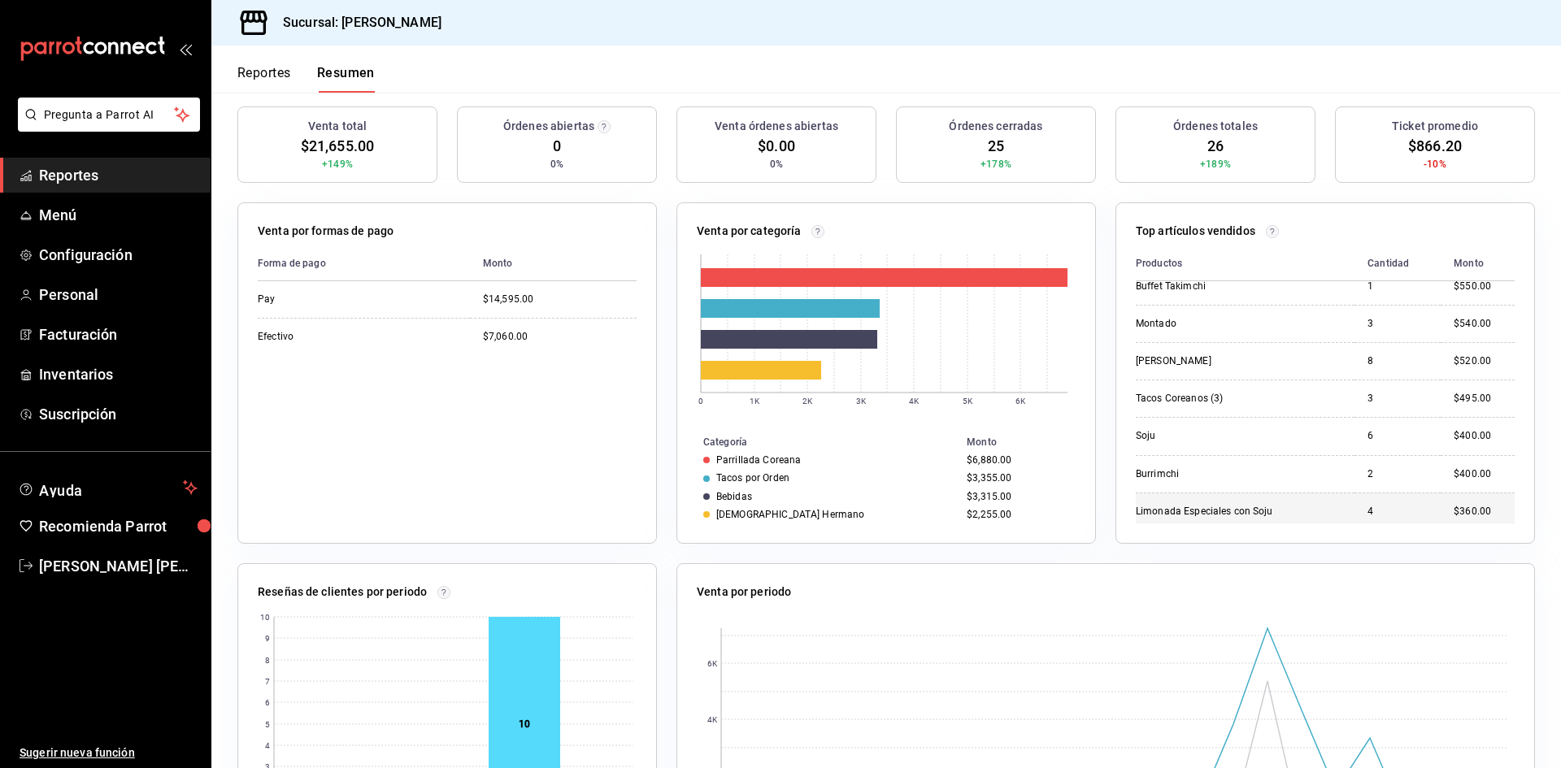
scroll to position [507, 0]
